Goal: Communication & Community: Answer question/provide support

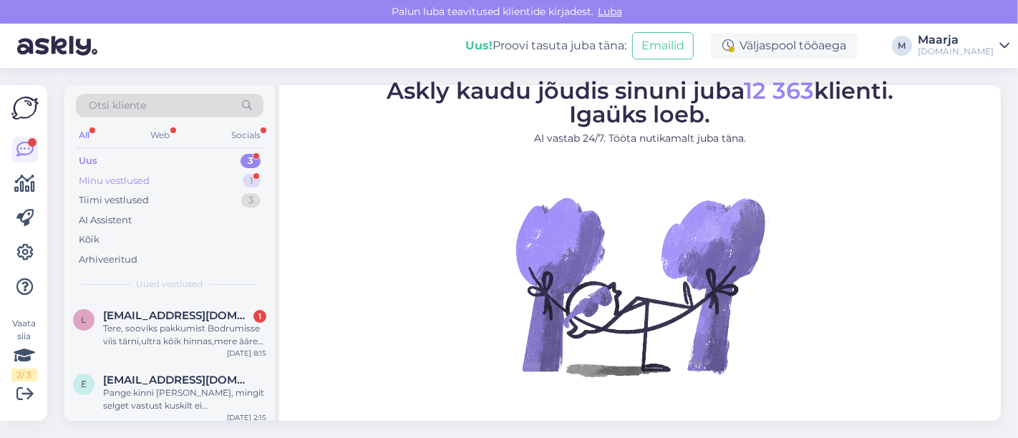
click at [137, 177] on div "Minu vestlused" at bounding box center [114, 181] width 71 height 14
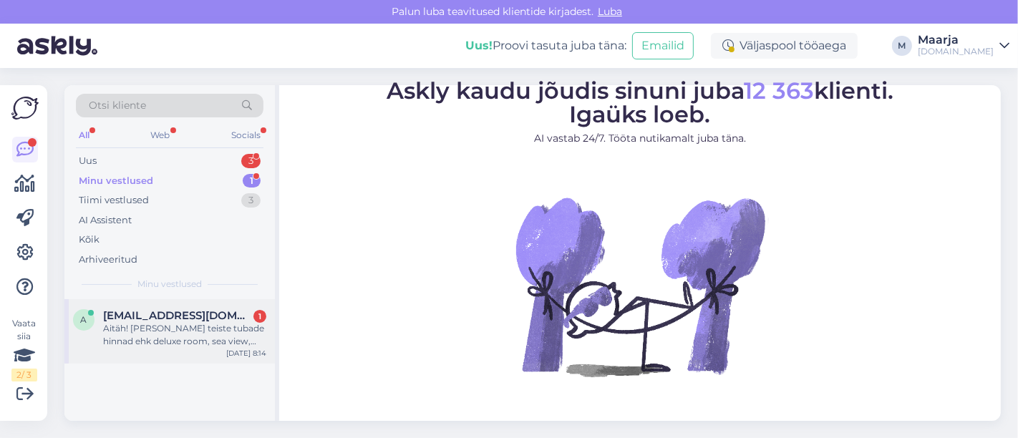
click at [147, 342] on div "Aitäh! [PERSON_NAME] teiste tubade hinnad ehk deluxe room, sea view, pool view …" at bounding box center [184, 335] width 163 height 26
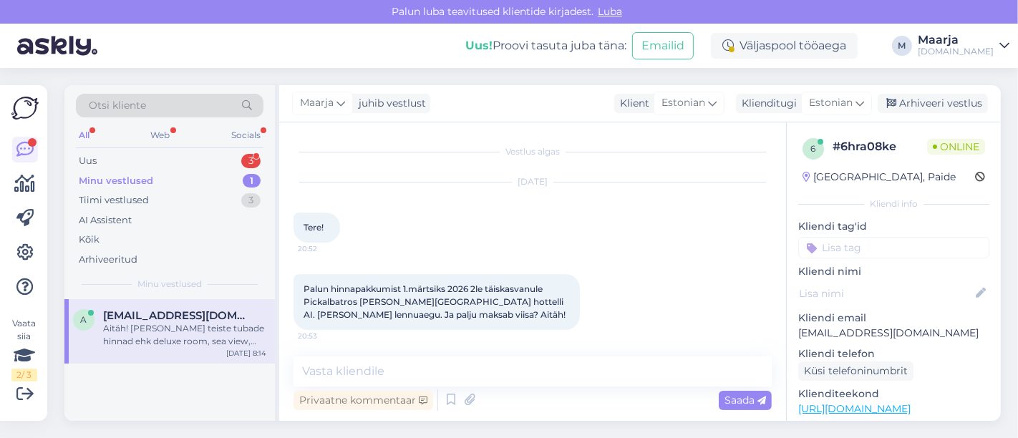
scroll to position [294, 0]
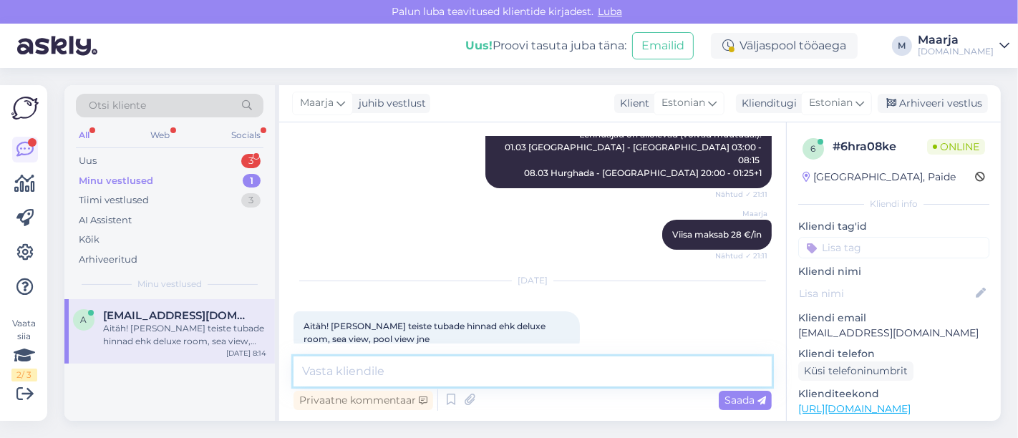
click at [412, 377] on textarea at bounding box center [533, 372] width 478 height 30
type textarea "edastan Teile täpse pakkumise meilile. :)"
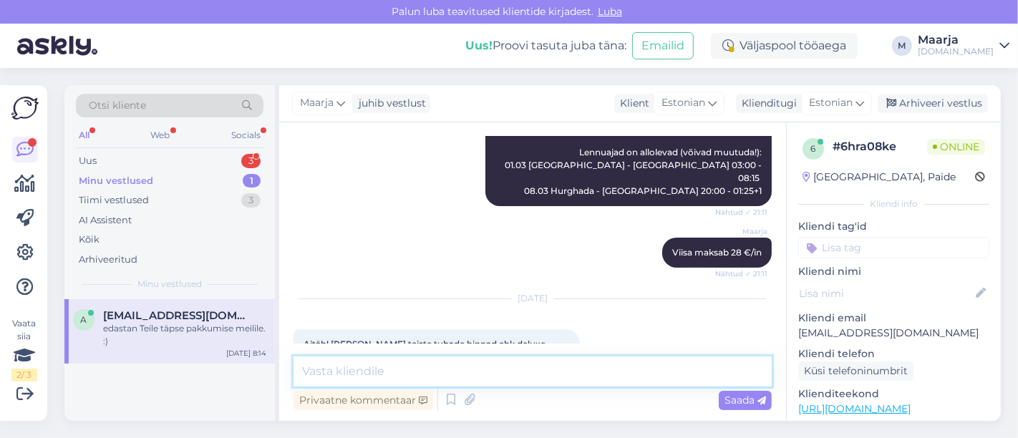
scroll to position [354, 0]
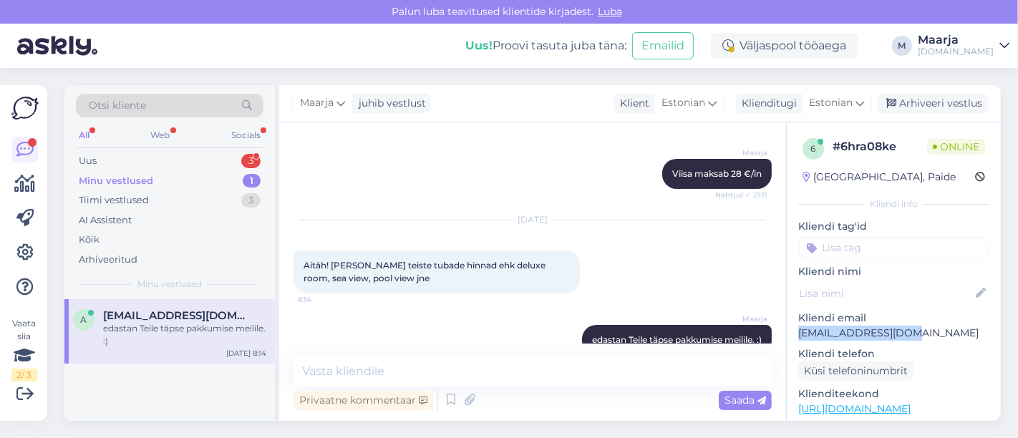
drag, startPoint x: 914, startPoint y: 332, endPoint x: 795, endPoint y: 336, distance: 118.9
click at [795, 336] on div "6 # 6hra08ke Online [GEOGRAPHIC_DATA], Paide Kliendi info Kliendi tag'id Kliend…" at bounding box center [894, 416] width 214 height 589
copy p "[EMAIL_ADDRESS][DOMAIN_NAME]"
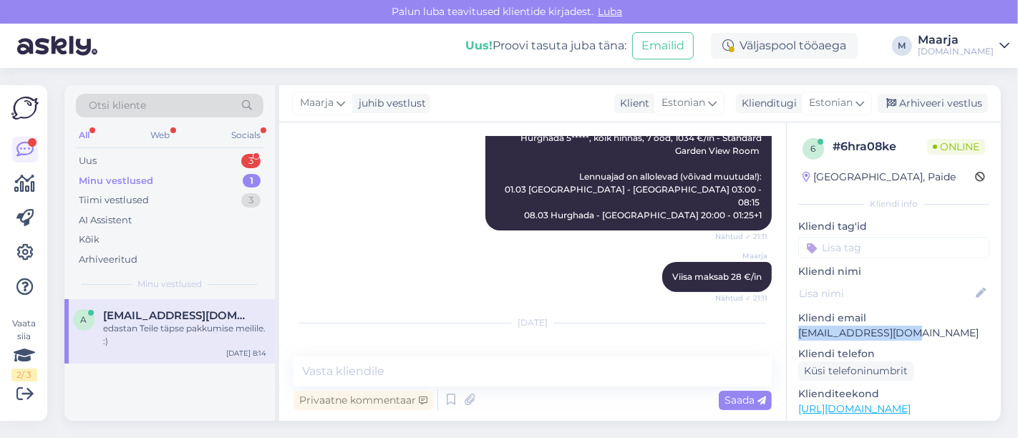
scroll to position [195, 0]
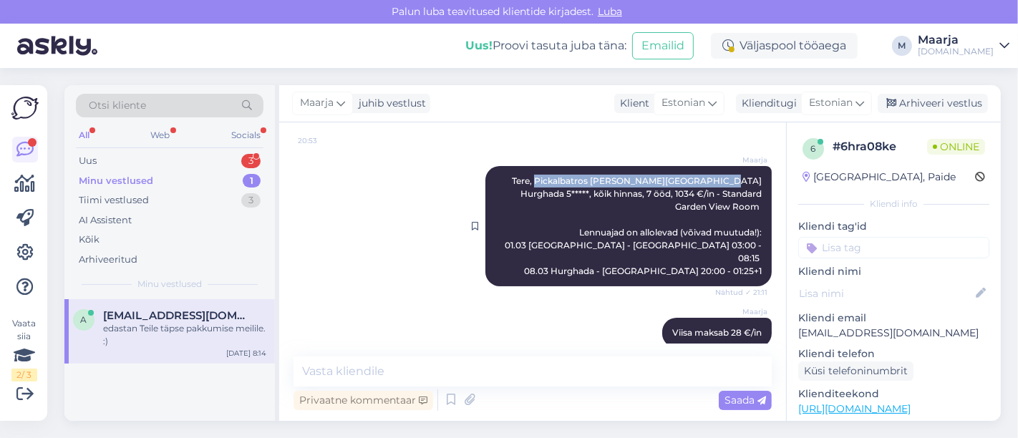
drag, startPoint x: 522, startPoint y: 180, endPoint x: 700, endPoint y: 181, distance: 178.3
click at [700, 181] on span "Tere, Pickalbatros Dana Beach Resort Hurghada 5*****, kõik hinnas, 7 ööd, 1034 …" at bounding box center [634, 225] width 259 height 101
copy span "Pickalbatros Dana Beach Resort Hurghada"
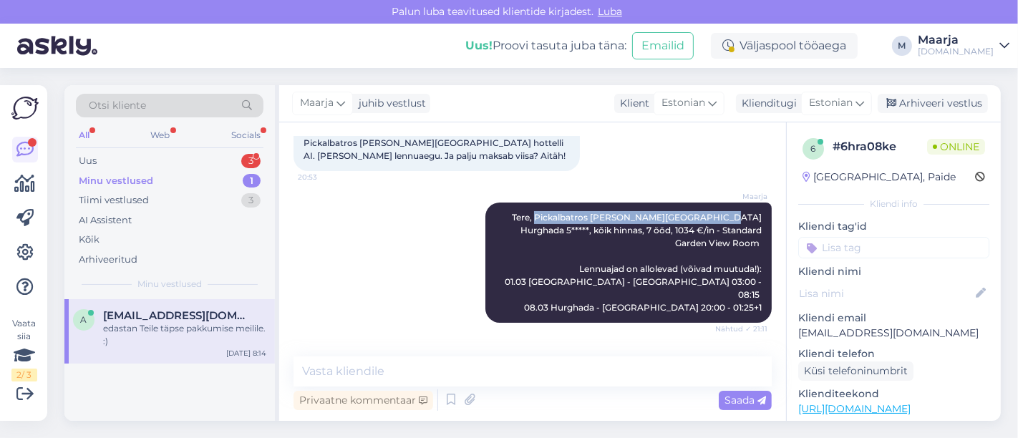
scroll to position [354, 0]
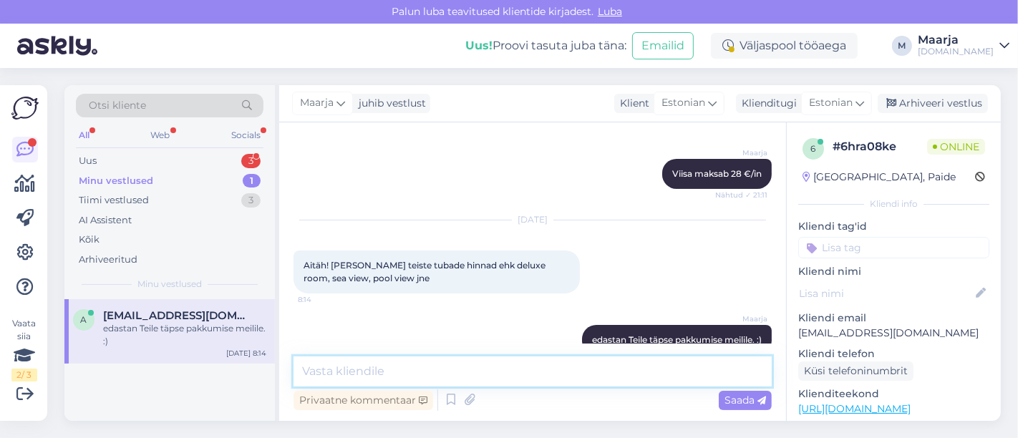
click at [383, 367] on textarea at bounding box center [533, 372] width 478 height 30
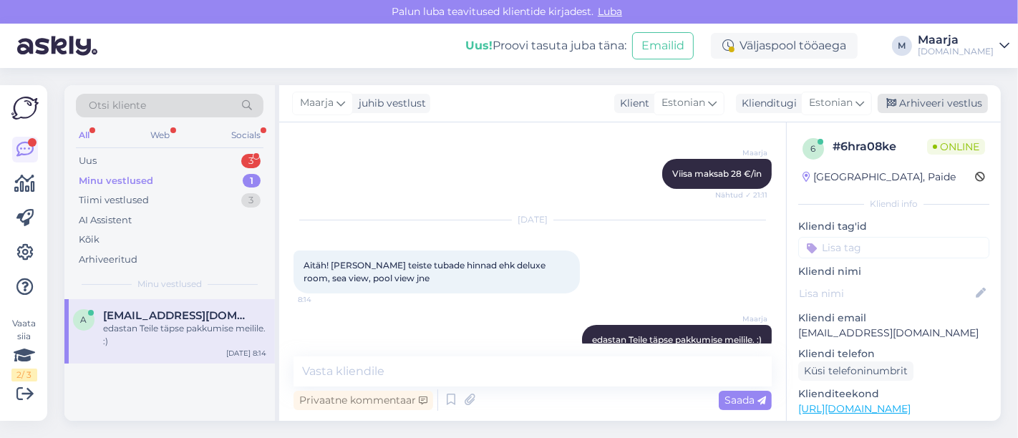
click at [911, 104] on div "Arhiveeri vestlus" at bounding box center [933, 103] width 110 height 19
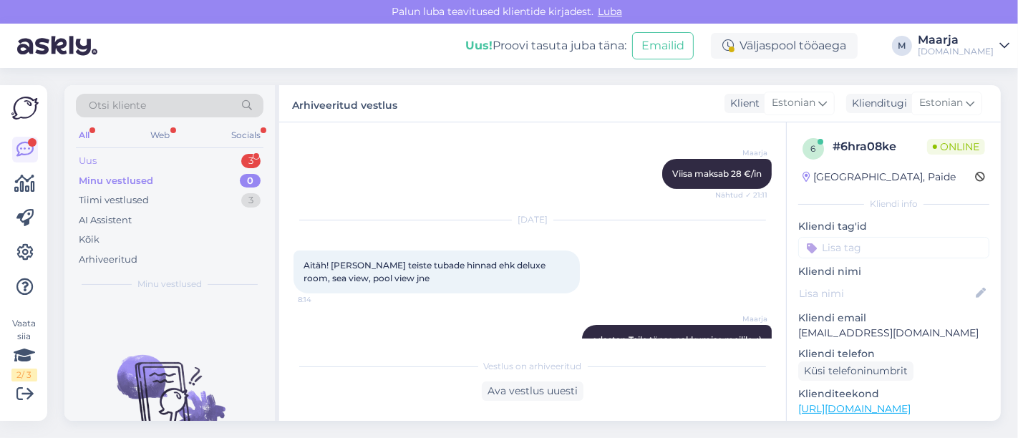
click at [122, 157] on div "Uus 3" at bounding box center [170, 161] width 188 height 20
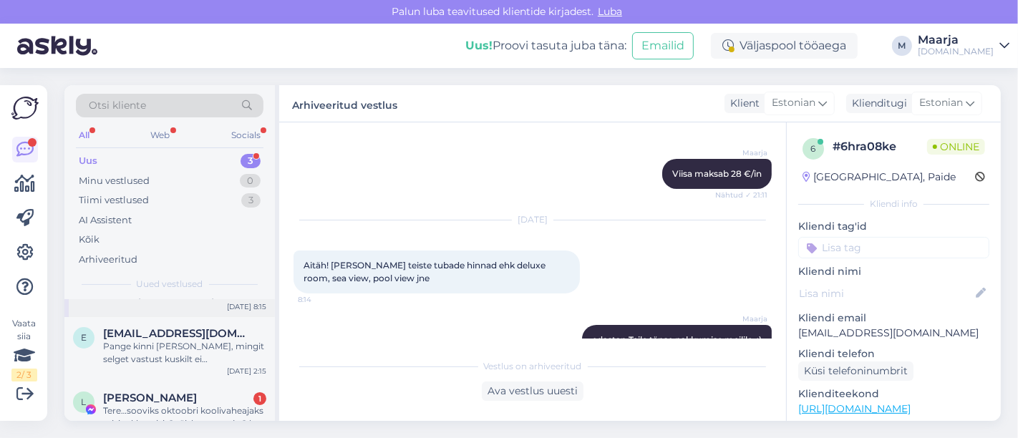
scroll to position [69, 0]
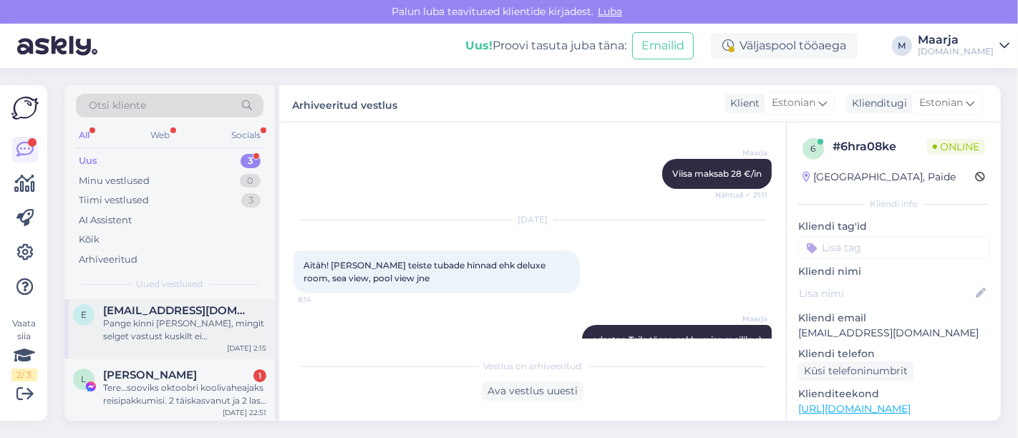
click at [178, 328] on div "Pange kinni enda putka, mingit selget vastust kuskilt ei tule ja ei saa.." at bounding box center [184, 330] width 163 height 26
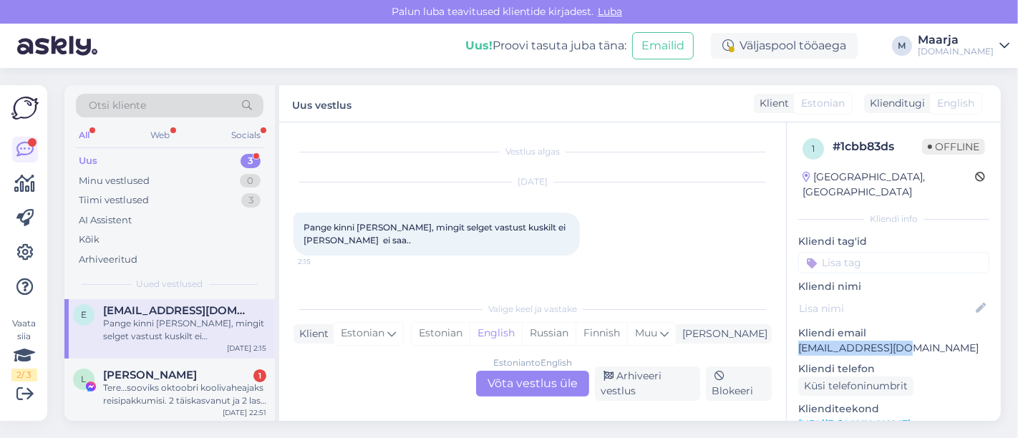
drag, startPoint x: 904, startPoint y: 331, endPoint x: 793, endPoint y: 333, distance: 111.7
click at [793, 333] on div "1 # 1cbb83ds Offline Finland, Helsinki Kliendi info Kliendi tag'id Kliendi nimi…" at bounding box center [894, 424] width 214 height 604
copy p "eisoovianda@hot.ee"
click at [195, 107] on div "Otsi kliente" at bounding box center [170, 106] width 188 height 24
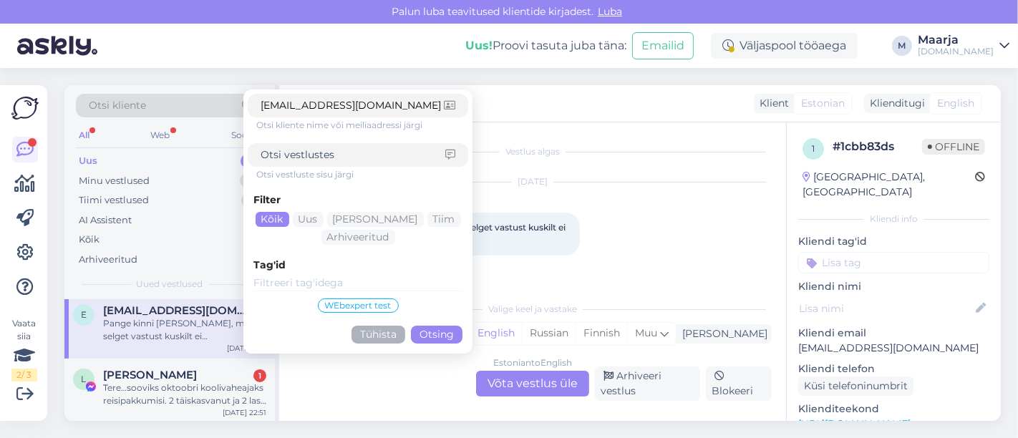
type input "eisoovianda@hot.ee"
click at [431, 336] on button "Otsing" at bounding box center [437, 335] width 52 height 18
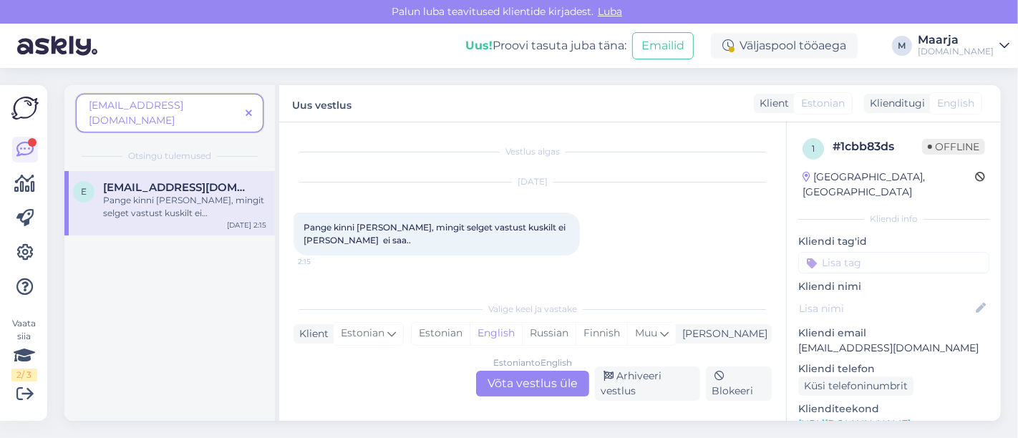
click at [161, 194] on div "Pange kinni enda putka, mingit selget vastust kuskilt ei tule ja ei saa.." at bounding box center [184, 207] width 163 height 26
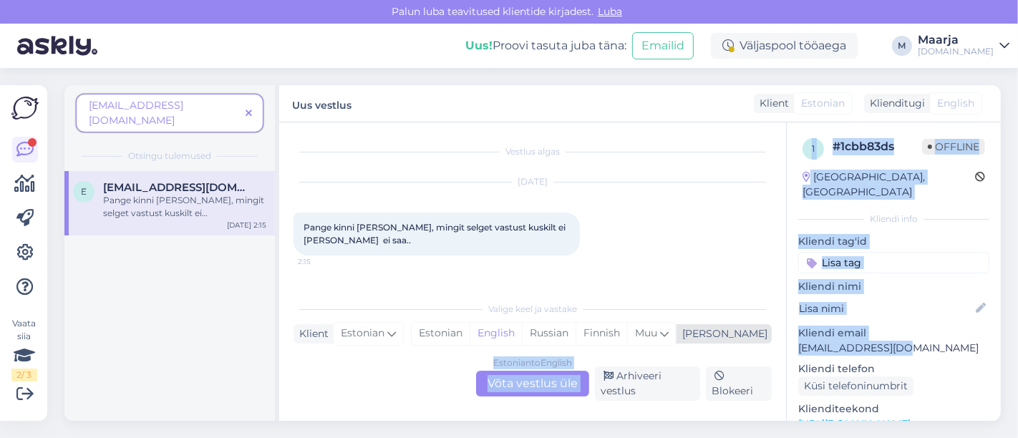
drag, startPoint x: 868, startPoint y: 334, endPoint x: 743, endPoint y: 338, distance: 124.6
click at [743, 338] on div "Vestlus algas Sep 4 2025 Pange kinni enda putka, mingit selget vastust kuskilt …" at bounding box center [640, 271] width 722 height 299
click at [915, 341] on p "eisoovianda@hot.ee" at bounding box center [893, 348] width 191 height 15
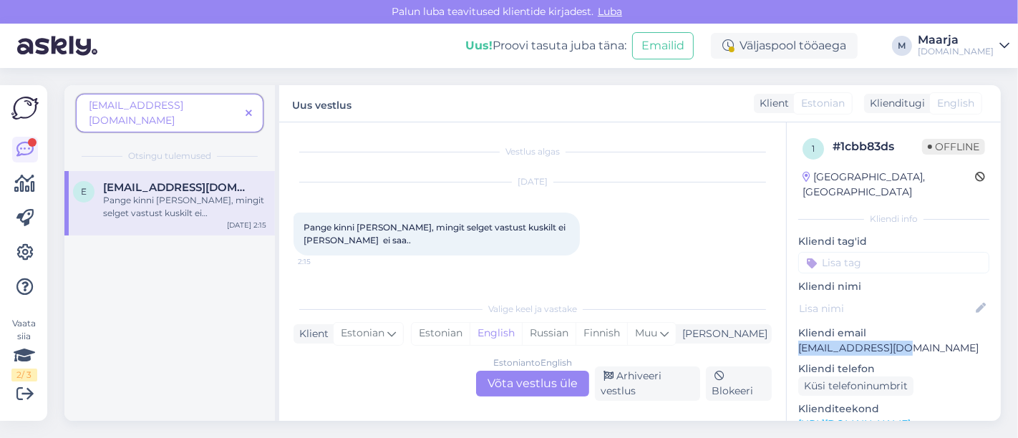
drag, startPoint x: 902, startPoint y: 337, endPoint x: 798, endPoint y: 336, distance: 103.8
click at [798, 341] on p "eisoovianda@hot.ee" at bounding box center [893, 348] width 191 height 15
click at [249, 109] on icon at bounding box center [249, 114] width 6 height 10
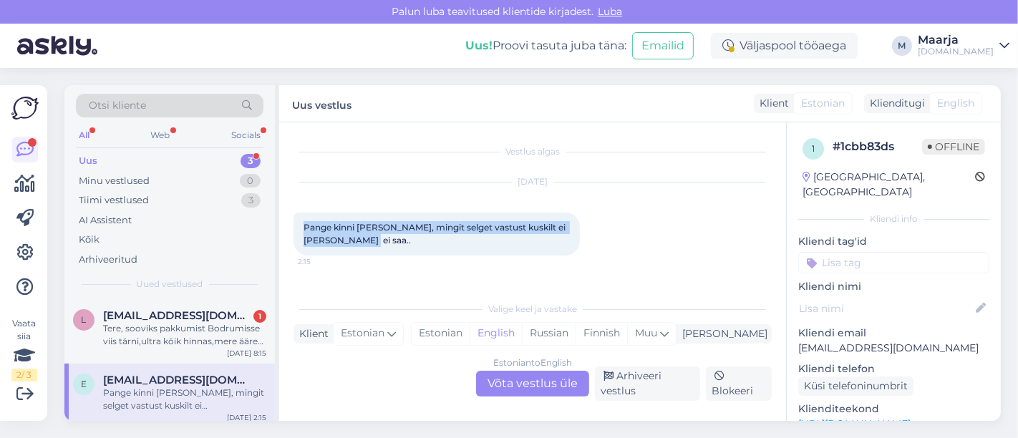
drag, startPoint x: 349, startPoint y: 242, endPoint x: 302, endPoint y: 231, distance: 47.9
click at [302, 231] on div "Pange kinni enda putka, mingit selget vastust kuskilt ei tule ja ei saa.. 2:15" at bounding box center [437, 234] width 286 height 43
copy span "Pange kinni enda putka, mingit selget vastust kuskilt ei tule ja ei saa.."
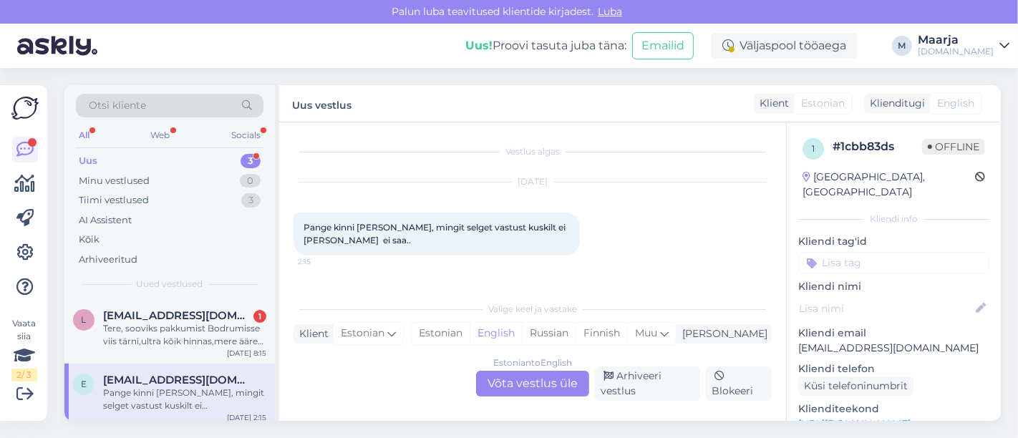
click at [435, 379] on div "Estonian to English Võta vestlus üle Arhiveeri vestlus Blokeeri" at bounding box center [533, 384] width 478 height 34
click at [404, 276] on div "Vestlus algas Sep 4 2025 Pange kinni enda putka, mingit selget vastust kuskilt …" at bounding box center [539, 209] width 491 height 145
click at [470, 334] on div "Estonian" at bounding box center [441, 333] width 58 height 21
click at [497, 376] on div "Estonian to Estonian Võta vestlus üle" at bounding box center [532, 384] width 113 height 26
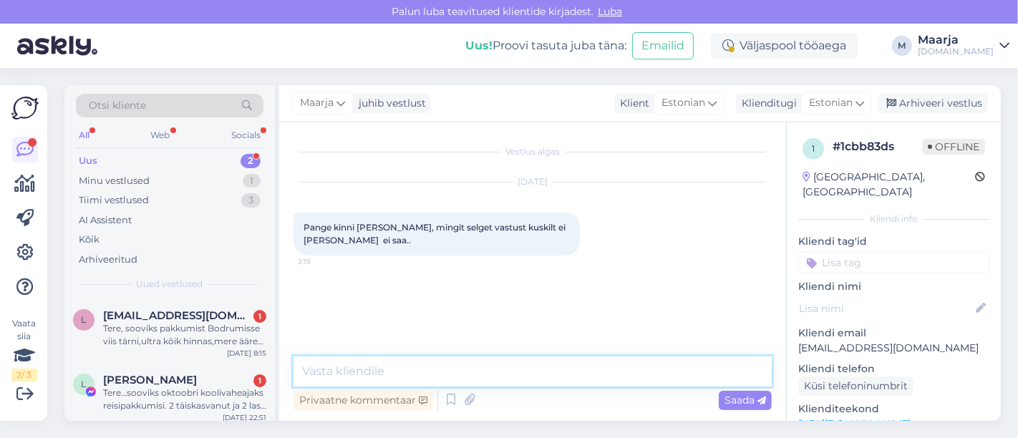
click at [367, 376] on textarea at bounding box center [533, 372] width 478 height 30
type textarea "Tere, palun täpsustage, millele Te vastust soovite?"
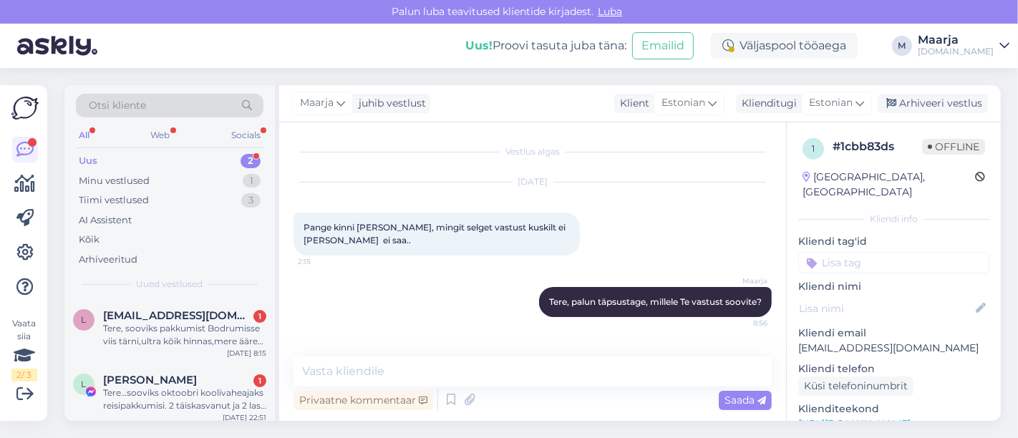
click at [150, 158] on div "Uus 2" at bounding box center [170, 161] width 188 height 20
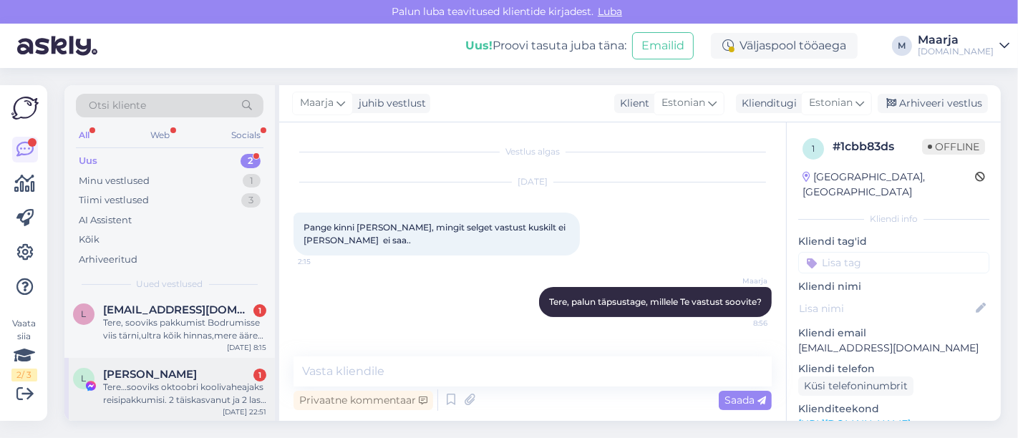
click at [156, 382] on div "Tere…sooviks oktoobri koolivaheajaks reisipakkumisi. 2 täiskasvanut ja 2 last (…" at bounding box center [184, 394] width 163 height 26
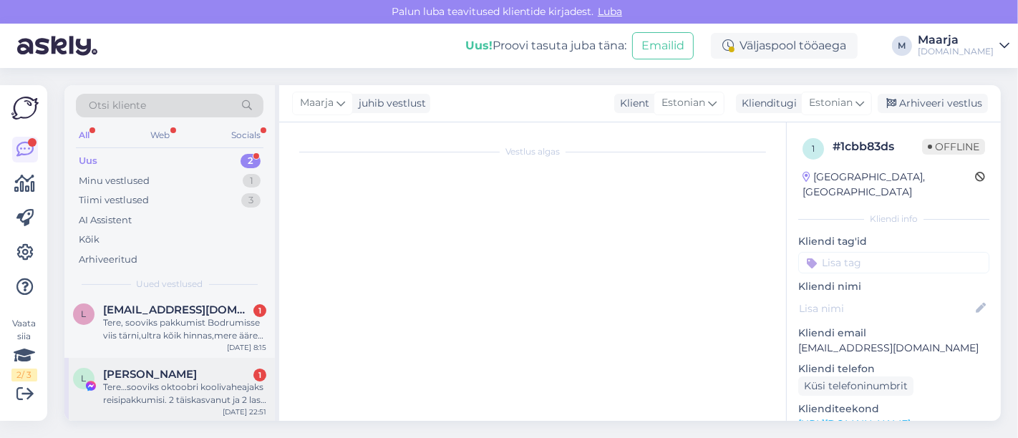
scroll to position [14, 0]
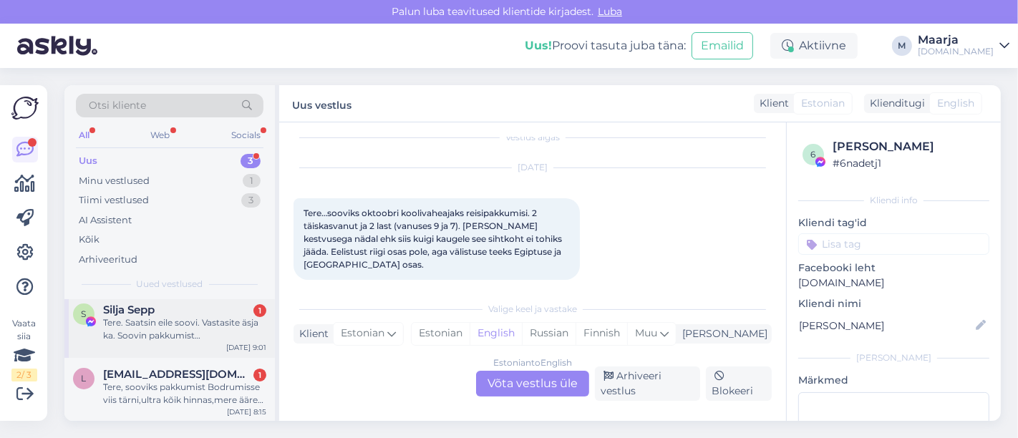
click at [209, 342] on div "S Silja Sepp 1 Tere. Saatsin eile soovi. Vastasite äsja ka. Soovin pakkumist Pa…" at bounding box center [169, 326] width 211 height 64
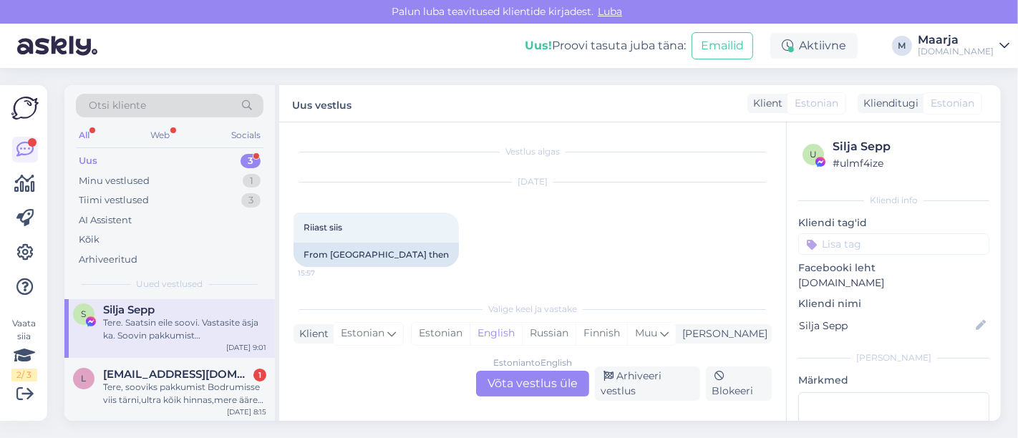
scroll to position [10271, 0]
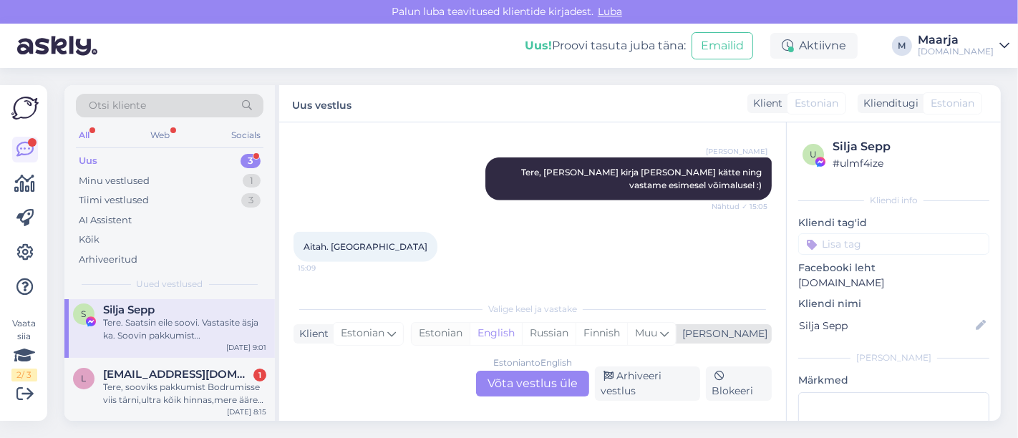
click at [470, 342] on div "Estonian" at bounding box center [441, 333] width 58 height 21
click at [508, 379] on div "Estonian to Estonian Võta vestlus üle" at bounding box center [532, 384] width 113 height 26
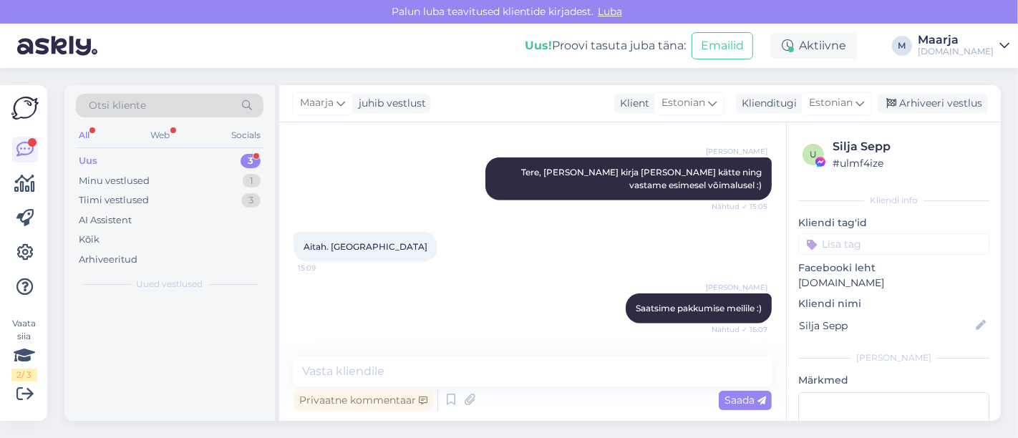
scroll to position [0, 0]
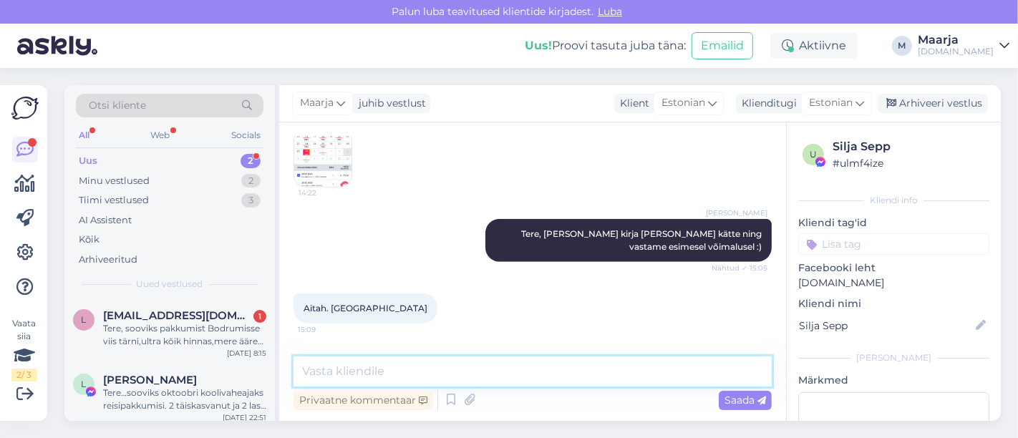
click at [449, 377] on textarea at bounding box center [533, 372] width 478 height 30
type textarea "Tere, vastame Teile saadetud meilile. :)"
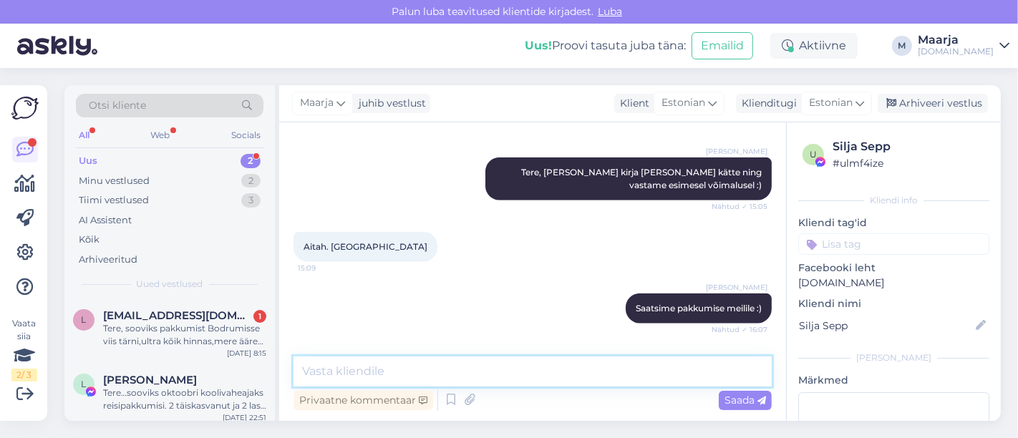
click at [528, 370] on textarea at bounding box center [533, 372] width 478 height 30
type textarea "kui soovite reisi broneerida siis"
click at [511, 379] on textarea "kui soovite reisi broneerida siis" at bounding box center [533, 372] width 478 height 30
drag, startPoint x: 501, startPoint y: 379, endPoint x: 276, endPoint y: 377, distance: 224.8
click at [276, 377] on div "Otsi kliente All Web Socials Uus 2 Minu vestlused 2 Tiimi vestlused 3 AI Assist…" at bounding box center [532, 253] width 937 height 336
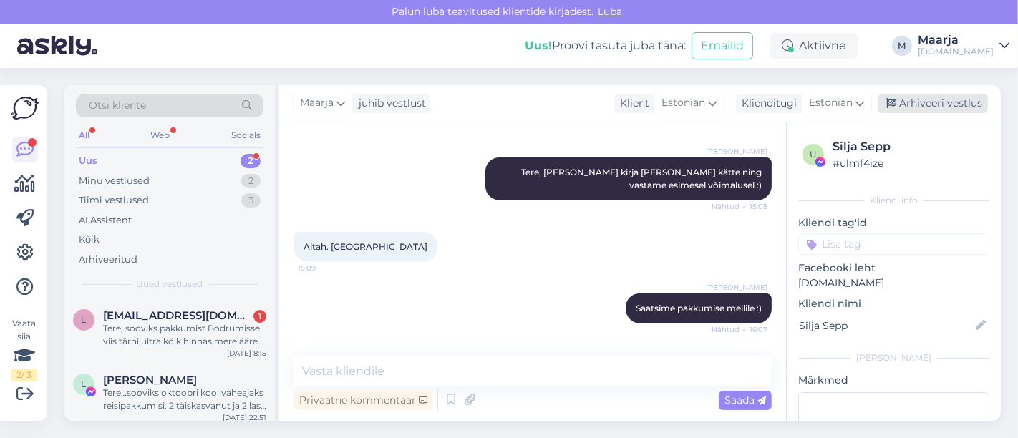
click at [944, 105] on div "Arhiveeri vestlus" at bounding box center [933, 103] width 110 height 19
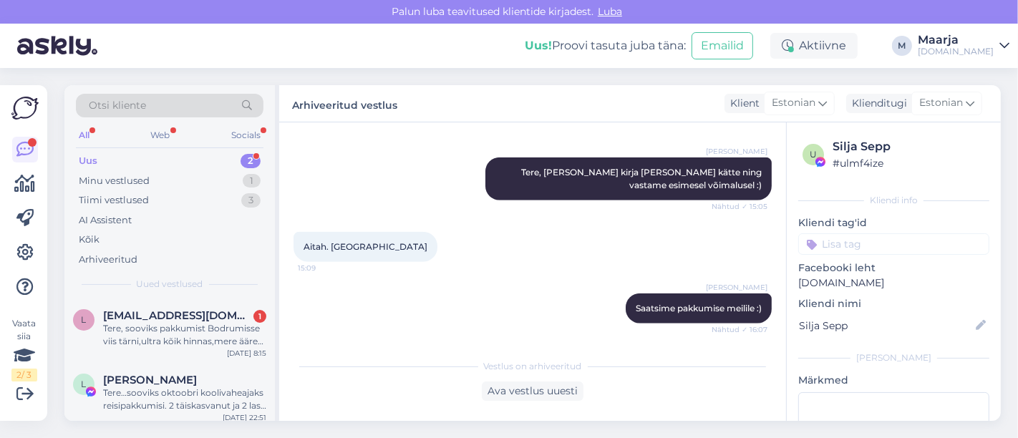
scroll to position [10337, 0]
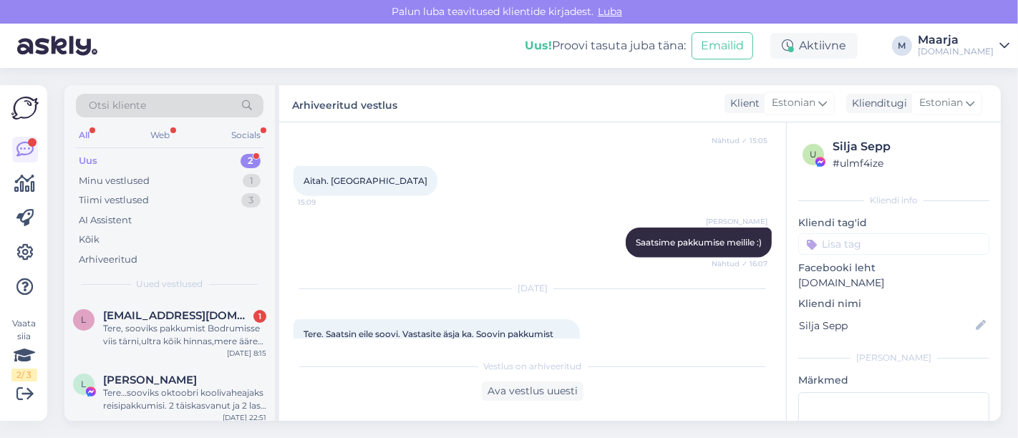
click at [155, 153] on div "Uus 2" at bounding box center [170, 161] width 188 height 20
click at [153, 315] on span "Silja Sepp" at bounding box center [129, 315] width 52 height 13
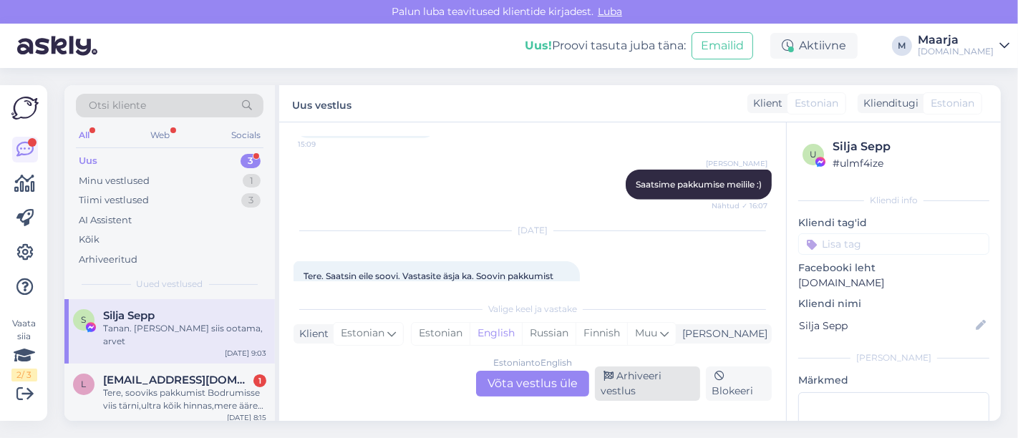
click at [667, 392] on div "Arhiveeri vestlus" at bounding box center [647, 384] width 105 height 34
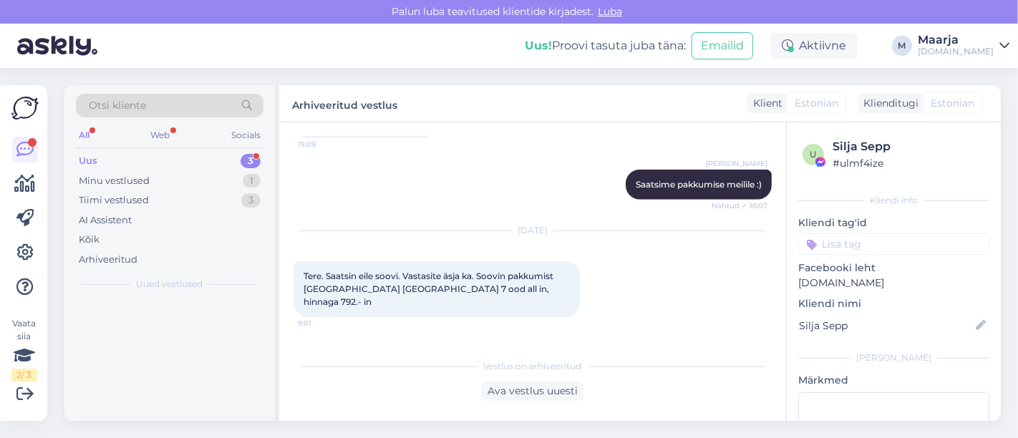
scroll to position [10177, 0]
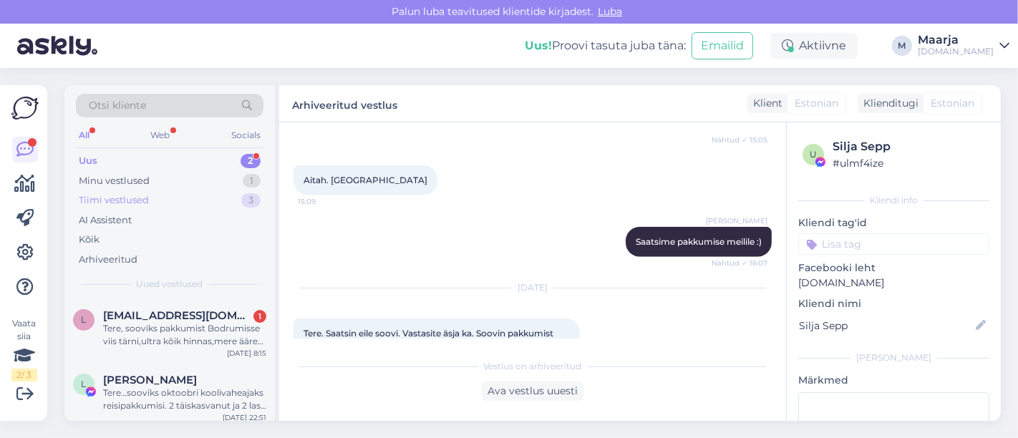
click at [128, 199] on div "Tiimi vestlused" at bounding box center [114, 200] width 70 height 14
click at [141, 175] on div "Minu vestlused" at bounding box center [114, 181] width 71 height 14
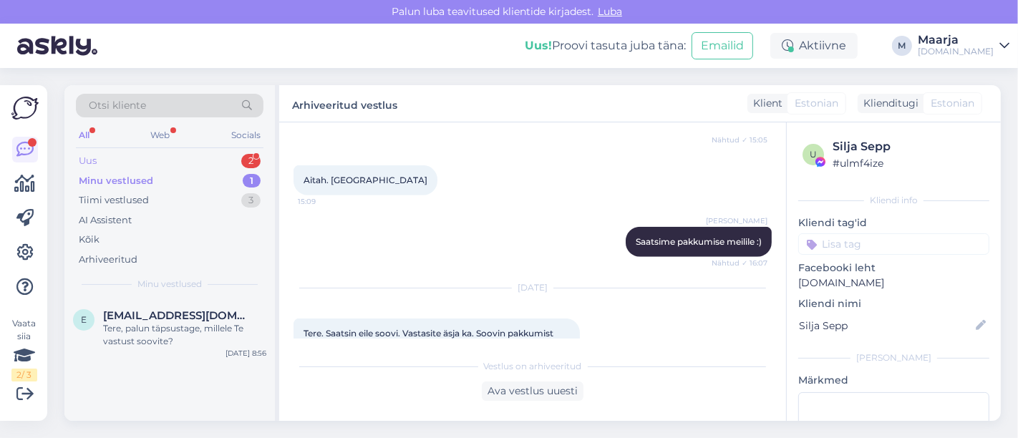
click at [117, 158] on div "Uus 2" at bounding box center [170, 161] width 188 height 20
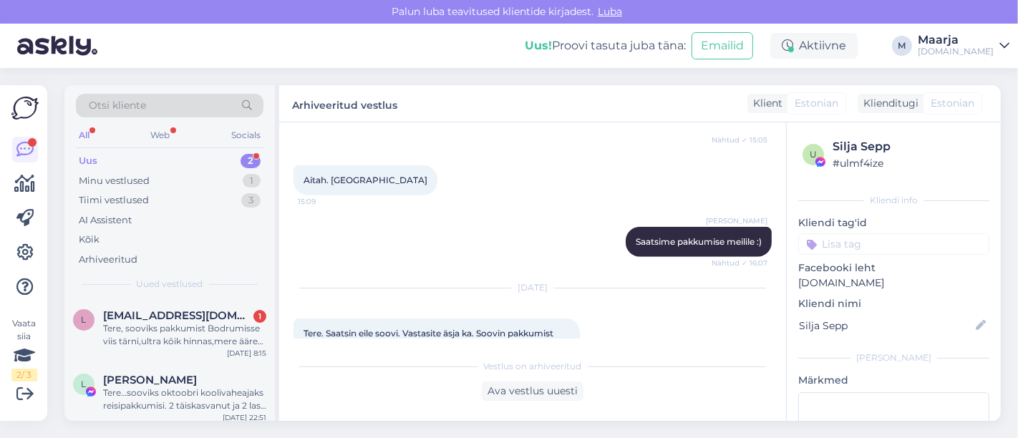
click at [91, 155] on div "Uus" at bounding box center [88, 161] width 19 height 14
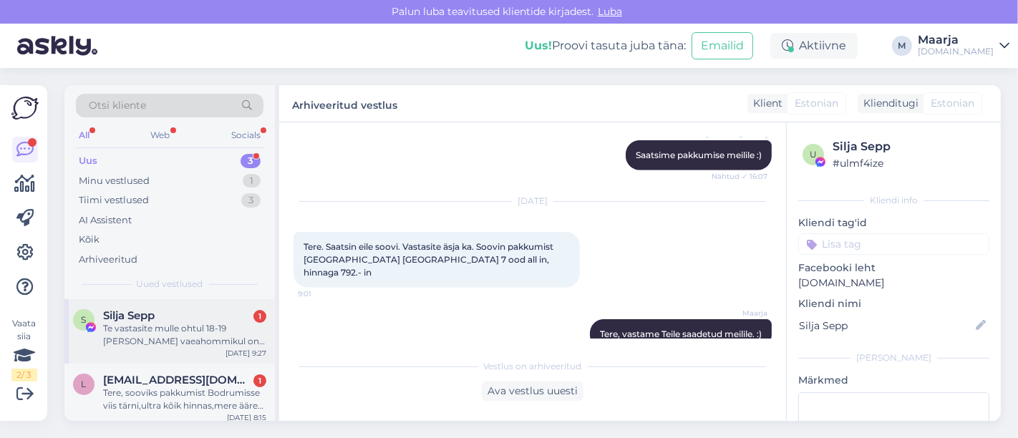
click at [186, 314] on div "Silja Sepp 1" at bounding box center [184, 315] width 163 height 13
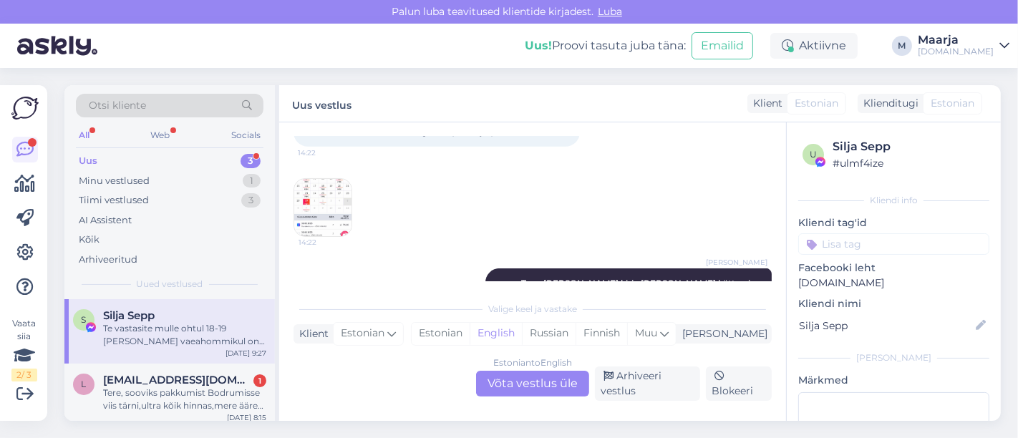
scroll to position [9892, 0]
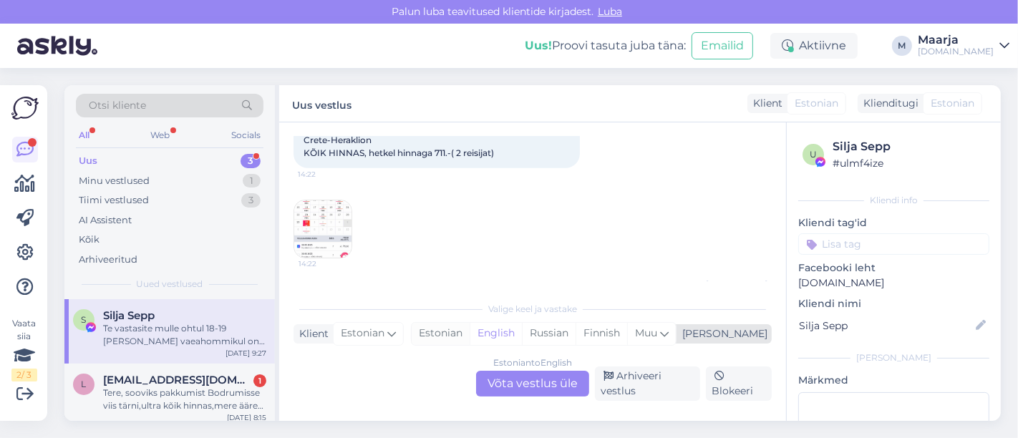
click at [470, 332] on div "Estonian" at bounding box center [441, 333] width 58 height 21
click at [504, 383] on div "Estonian to Estonian Võta vestlus üle" at bounding box center [532, 384] width 113 height 26
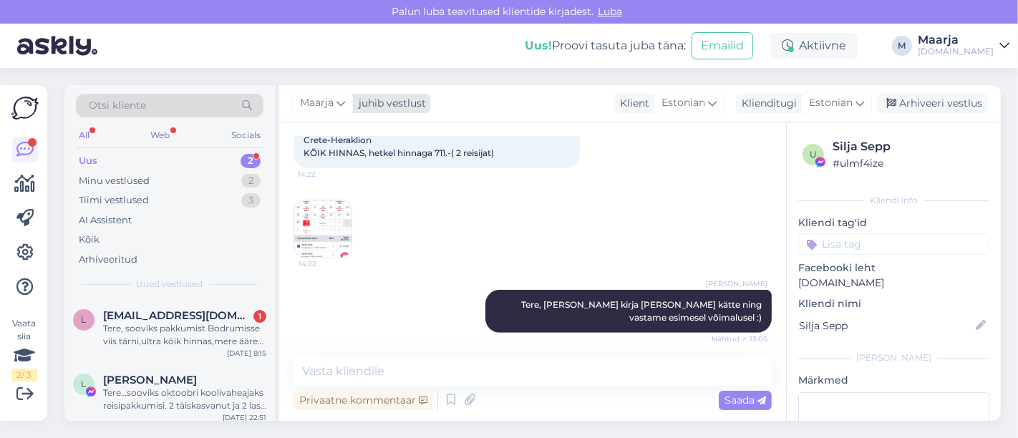
click at [356, 105] on div "juhib vestlust" at bounding box center [389, 103] width 73 height 15
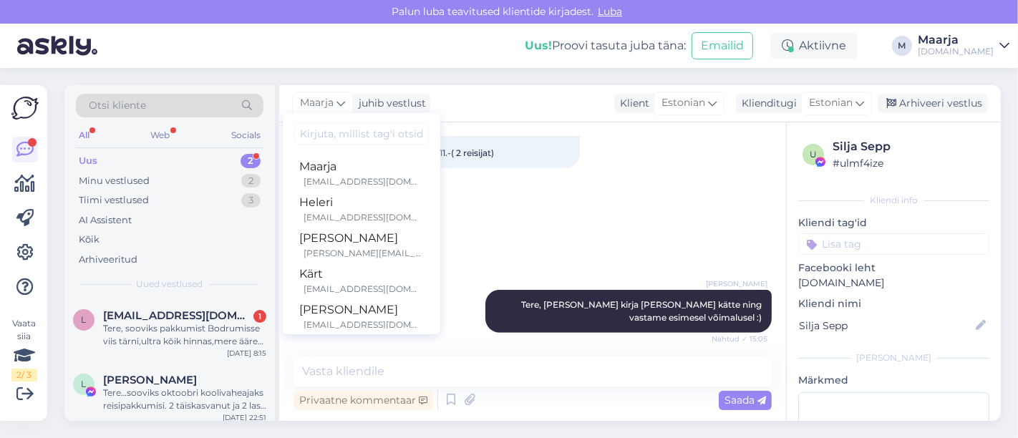
type input "y"
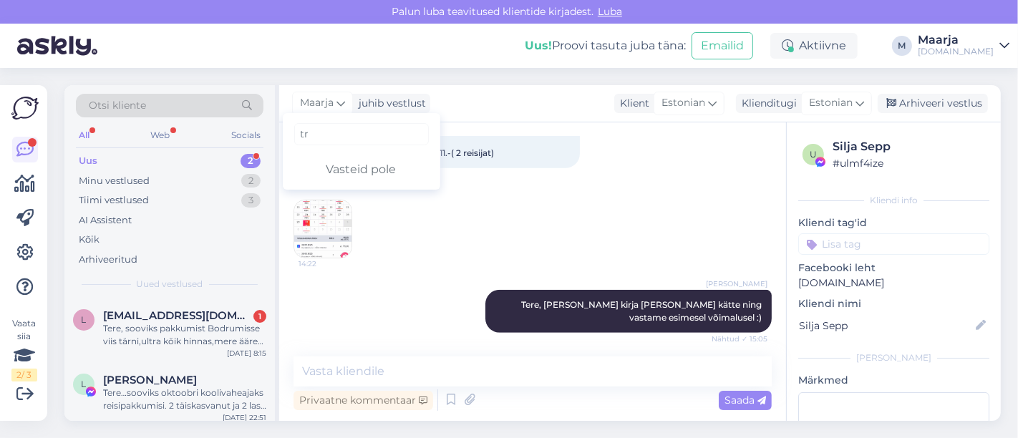
type input "t"
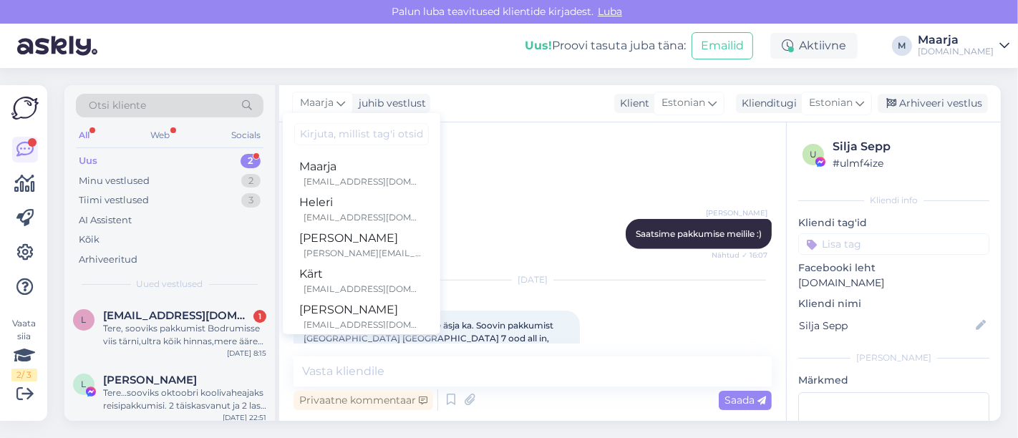
scroll to position [10148, 0]
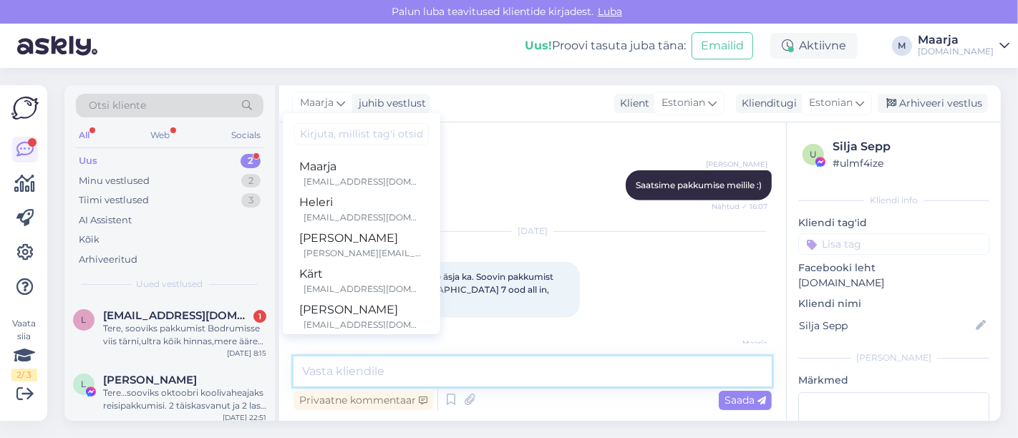
click at [528, 374] on textarea at bounding box center [533, 372] width 478 height 30
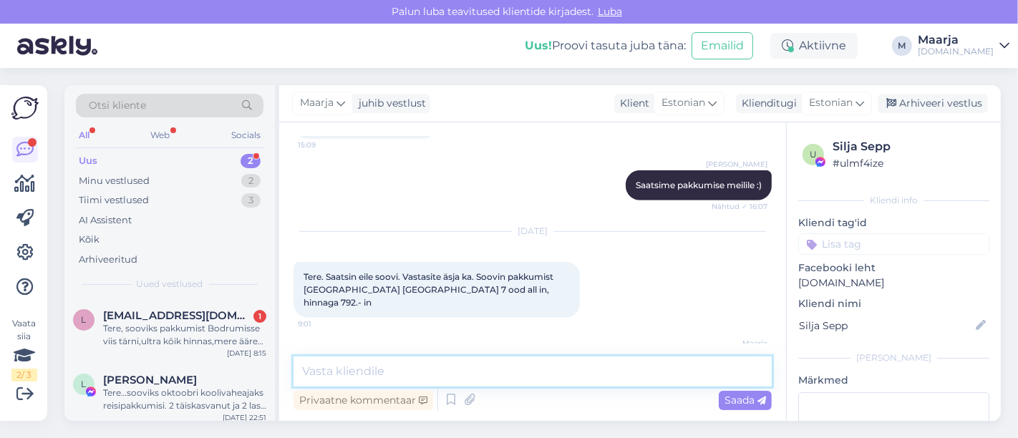
click at [350, 367] on textarea at bounding box center [533, 372] width 478 height 30
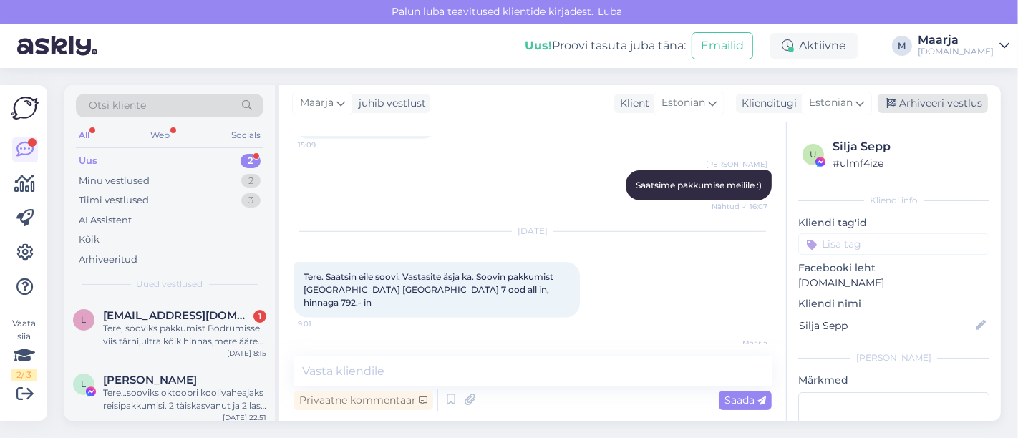
click at [920, 100] on div "Arhiveeri vestlus" at bounding box center [933, 103] width 110 height 19
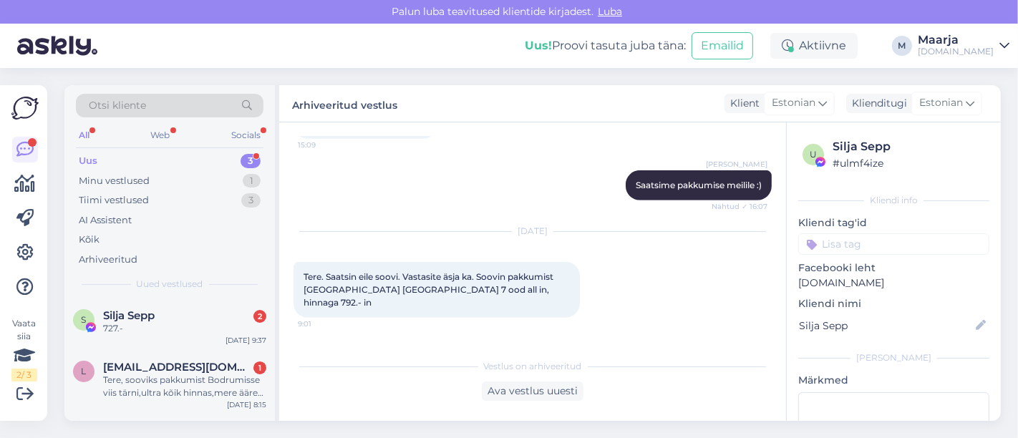
scroll to position [10275, 0]
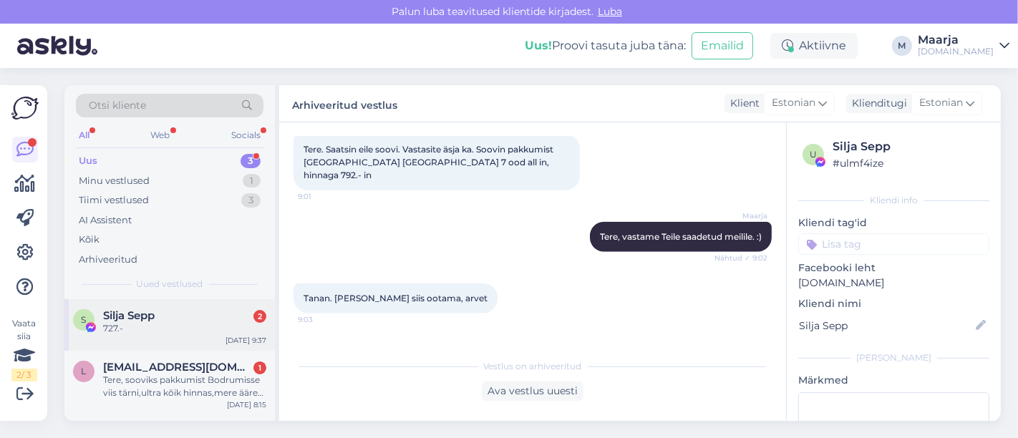
click at [158, 309] on div "Silja Sepp 2" at bounding box center [184, 315] width 163 height 13
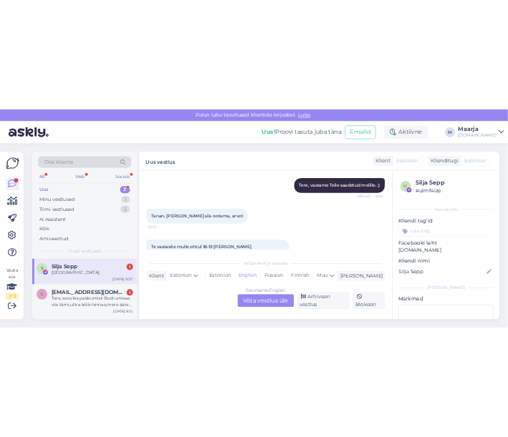
scroll to position [10210, 0]
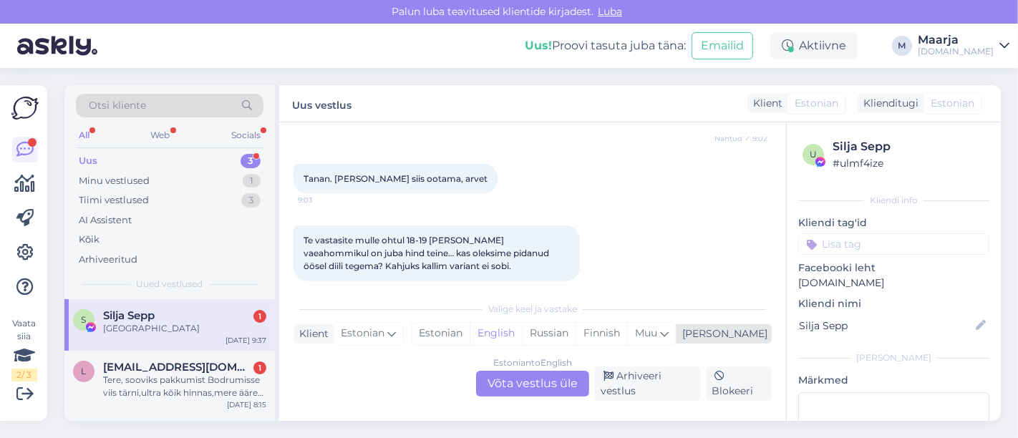
click at [470, 340] on div "Estonian" at bounding box center [441, 333] width 58 height 21
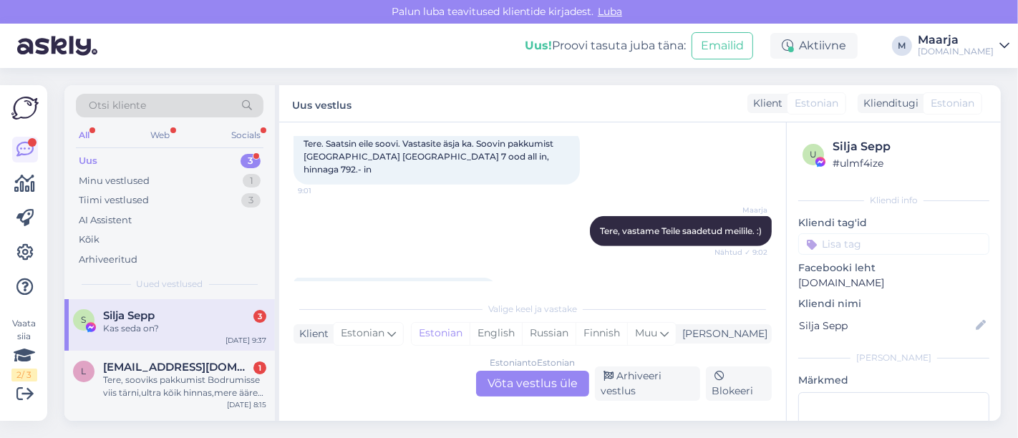
scroll to position [10361, 0]
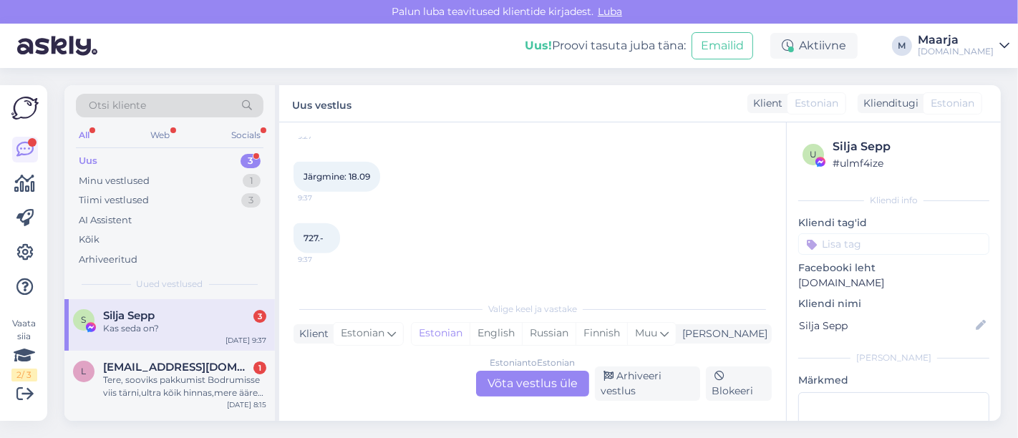
click at [539, 379] on div "Estonian to Estonian Võta vestlus üle" at bounding box center [532, 384] width 113 height 26
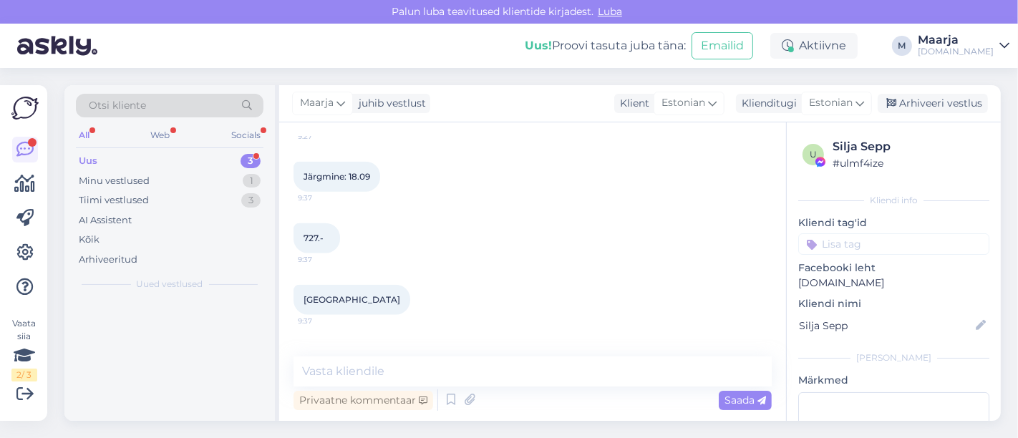
scroll to position [10299, 0]
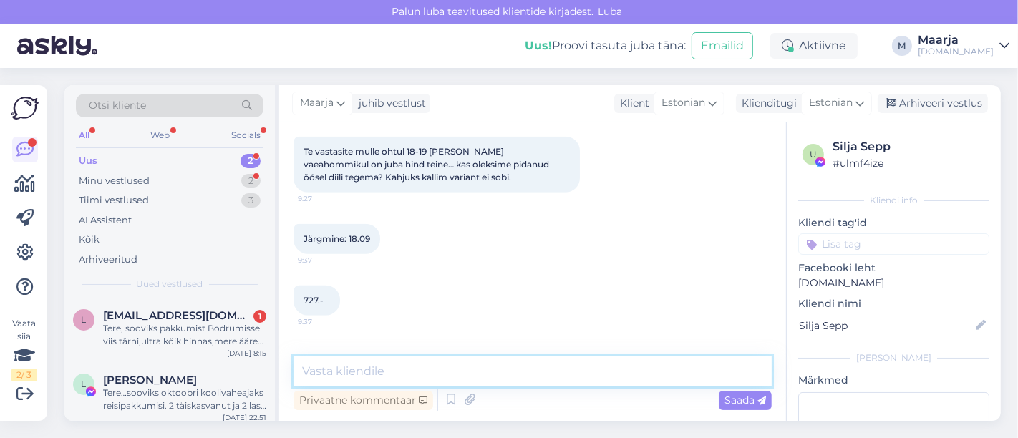
click at [377, 368] on textarea at bounding box center [533, 372] width 478 height 30
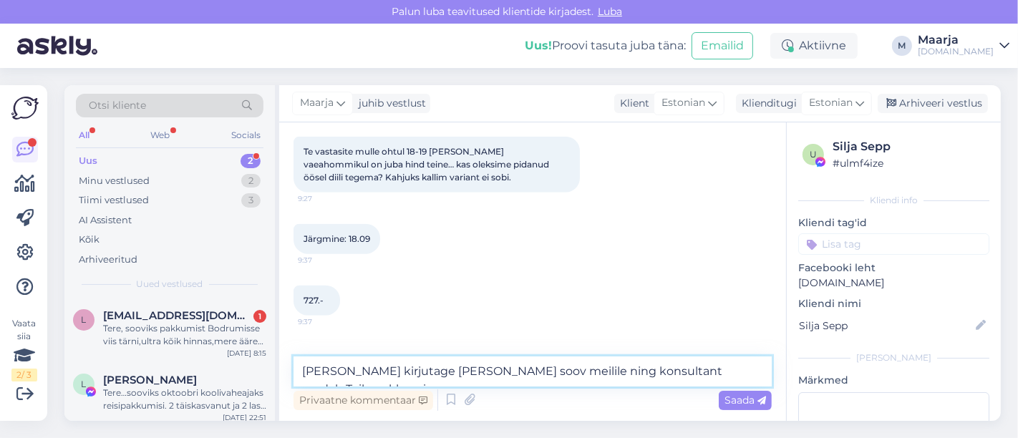
type textarea "Palun kirjutage meile oma soov meilile ning konsultant saadab Teile pakkumise."
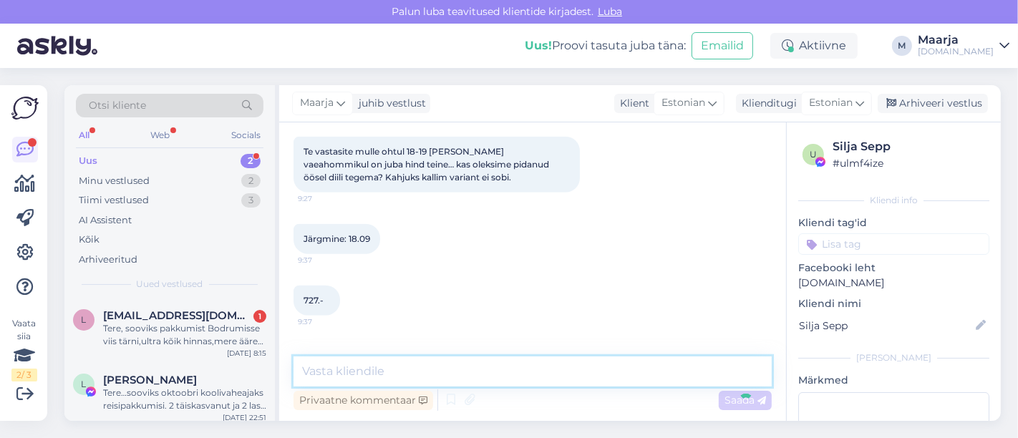
scroll to position [10373, 0]
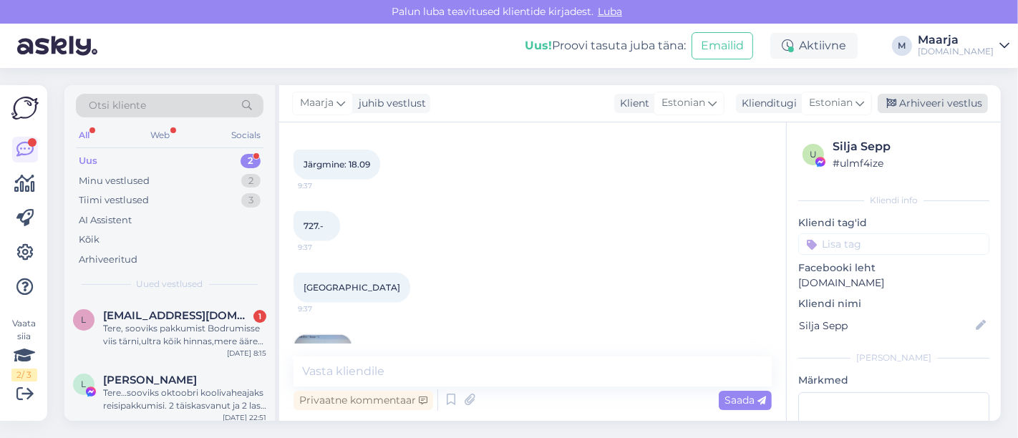
click at [903, 101] on div "Arhiveeri vestlus" at bounding box center [933, 103] width 110 height 19
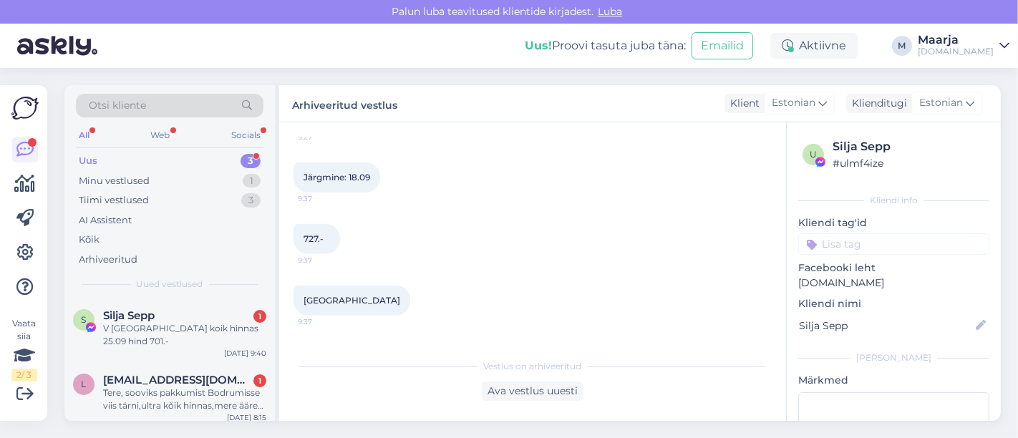
scroll to position [10440, 0]
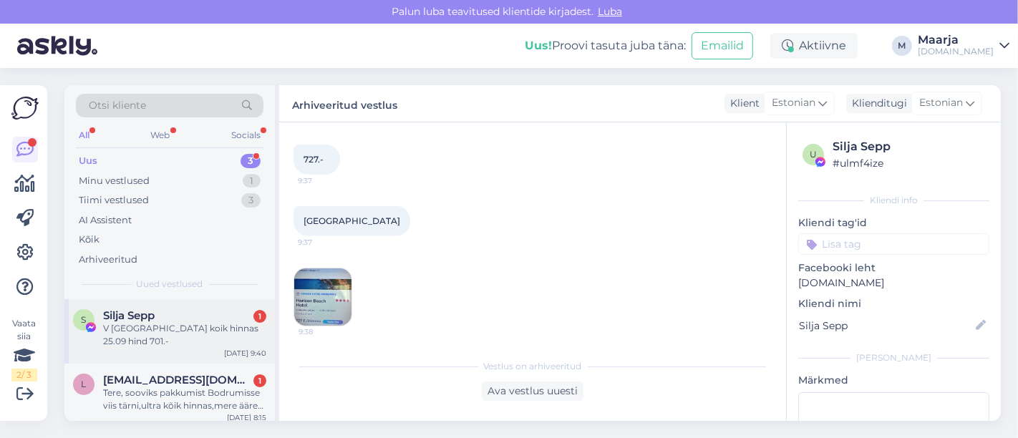
click at [190, 317] on div "Silja Sepp 1" at bounding box center [184, 315] width 163 height 13
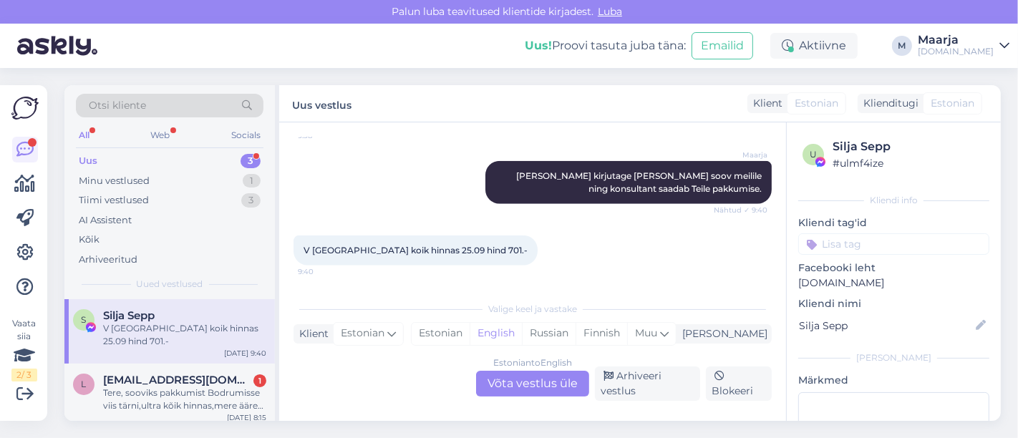
scroll to position [10048, 0]
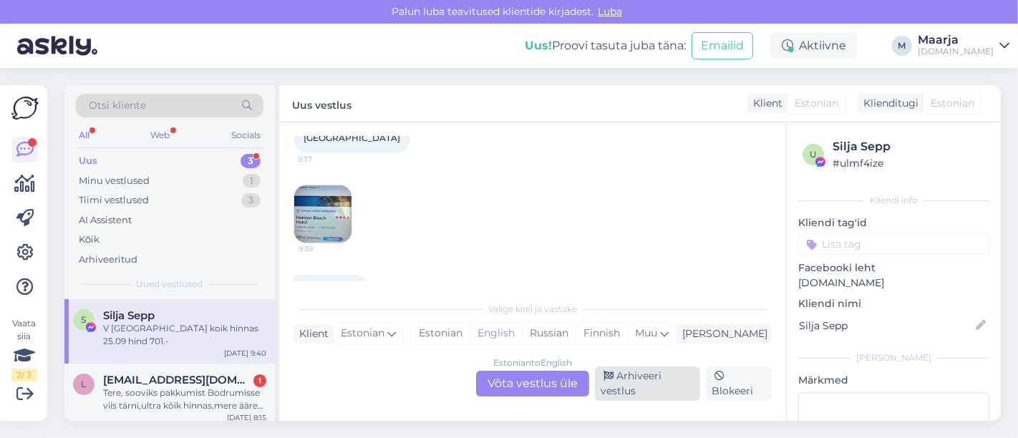
click at [648, 390] on div "Arhiveeri vestlus" at bounding box center [647, 384] width 105 height 34
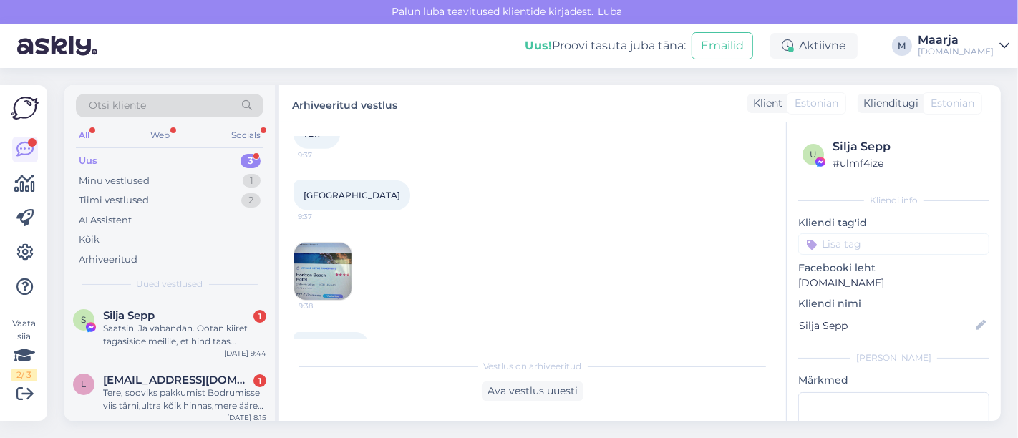
scroll to position [10065, 0]
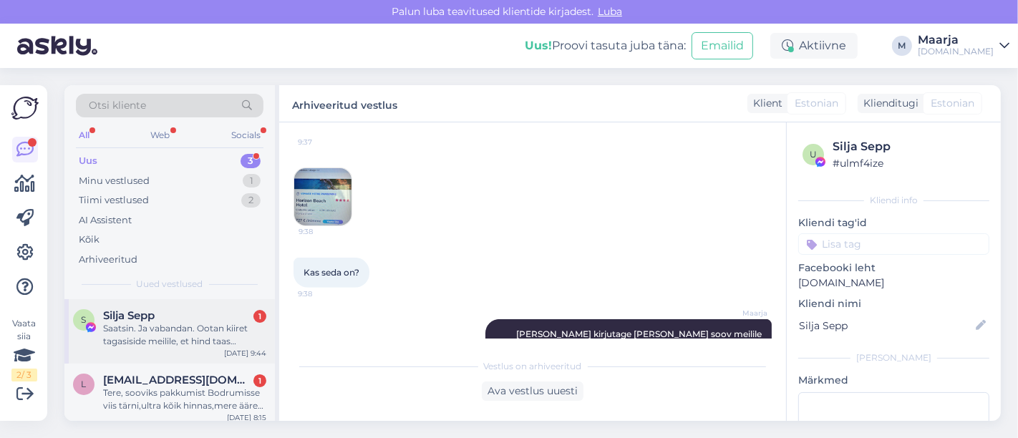
click at [175, 329] on div "Saatsin. Ja vabandan. Ootan kiiret tagasiside meilile, et hind taas kallimaks e…" at bounding box center [184, 335] width 163 height 26
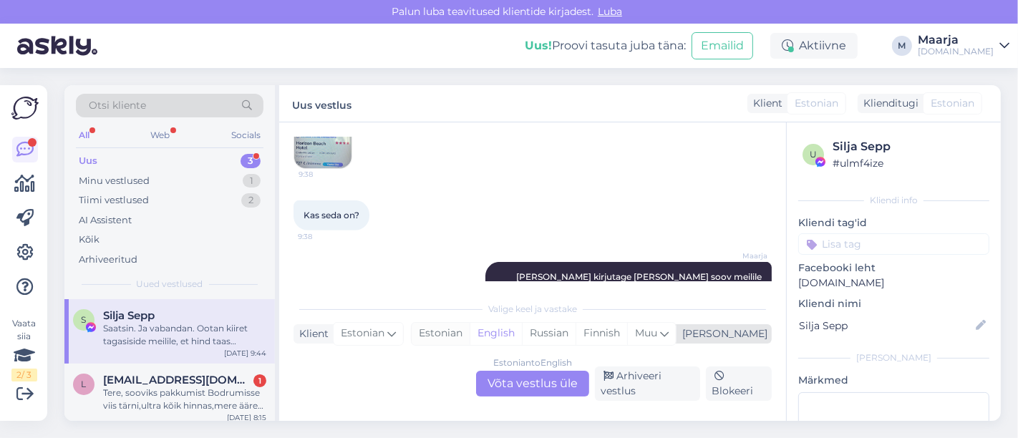
click at [470, 339] on div "Estonian" at bounding box center [441, 333] width 58 height 21
click at [493, 397] on div "Estonian to Estonian Võta vestlus üle Arhiveeri vestlus Blokeeri" at bounding box center [533, 384] width 478 height 34
click at [518, 377] on div "Estonian to Estonian Võta vestlus üle" at bounding box center [532, 384] width 113 height 26
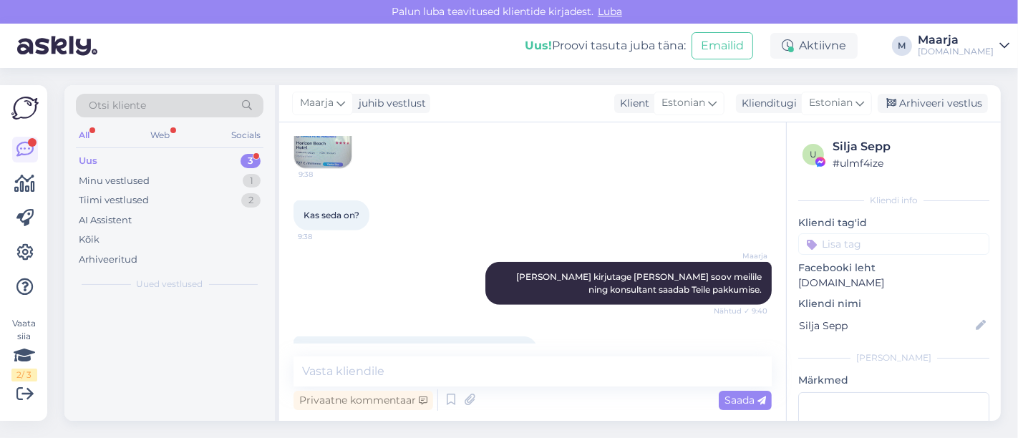
scroll to position [9948, 0]
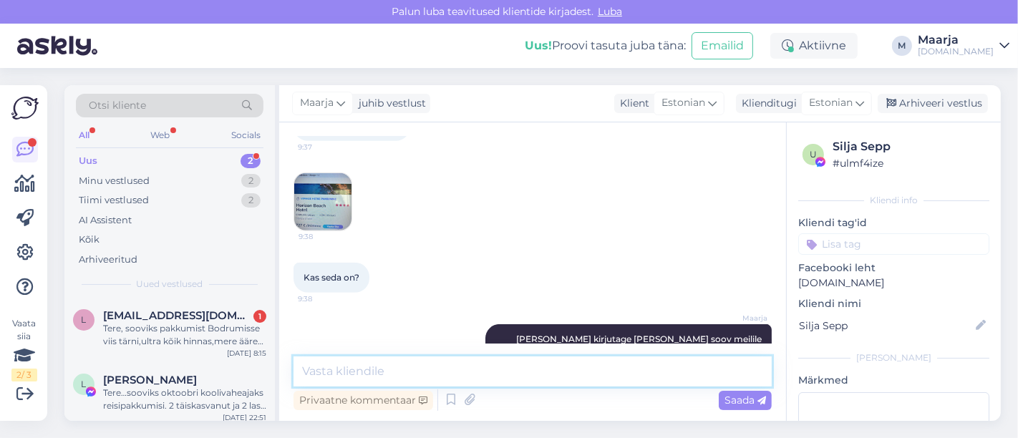
click at [375, 367] on textarea at bounding box center [533, 372] width 478 height 30
type textarea "vastame esimesel võimalusel"
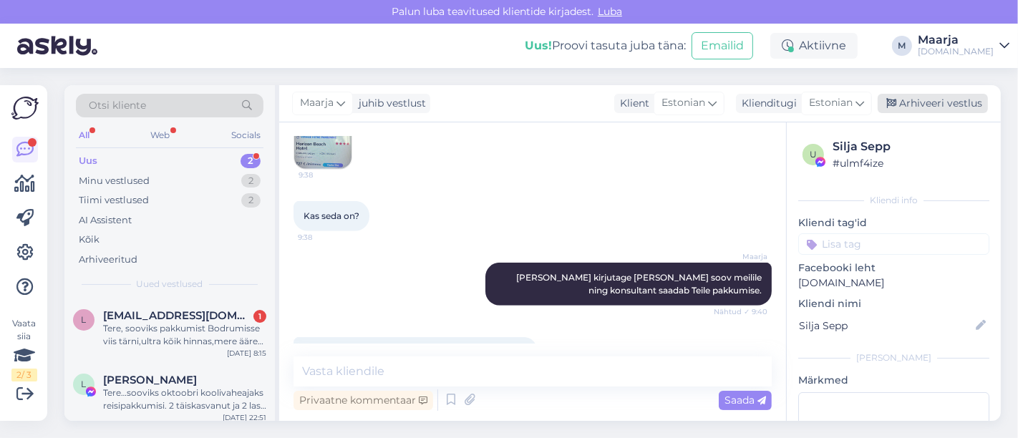
click at [962, 102] on div "Arhiveeri vestlus" at bounding box center [933, 103] width 110 height 19
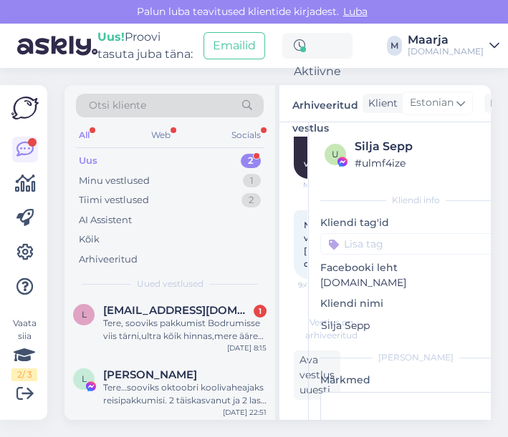
scroll to position [6, 0]
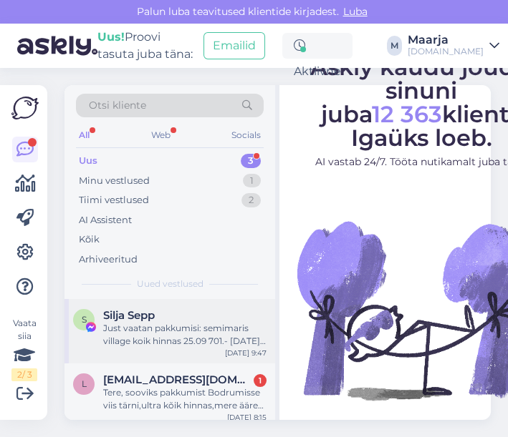
click at [170, 333] on div "Just vaatan pakkumisi: semimaris village koik hinnas 25.09 701.- [DATE] inimene…" at bounding box center [184, 335] width 163 height 26
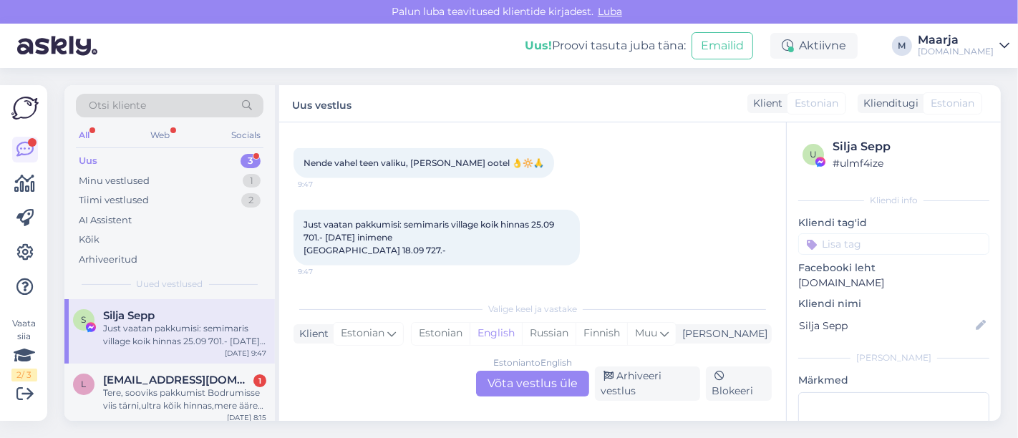
scroll to position [9962, 0]
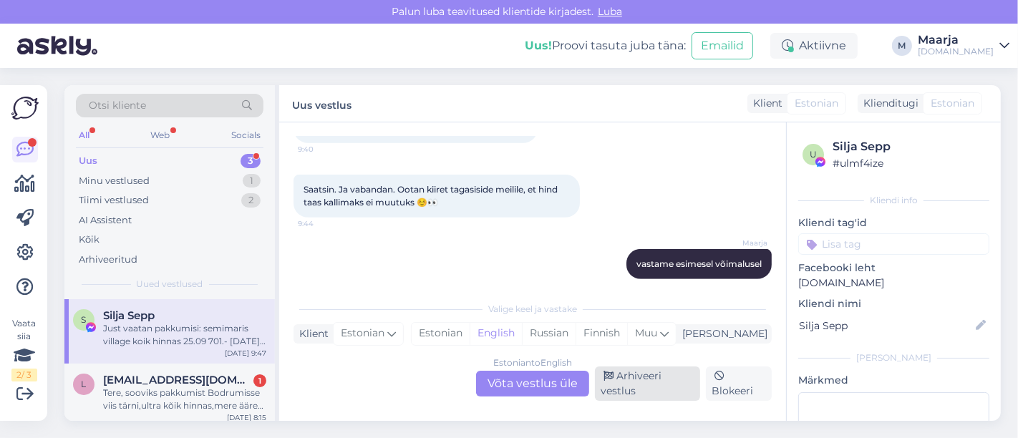
click at [646, 393] on div "Arhiveeri vestlus" at bounding box center [647, 384] width 105 height 34
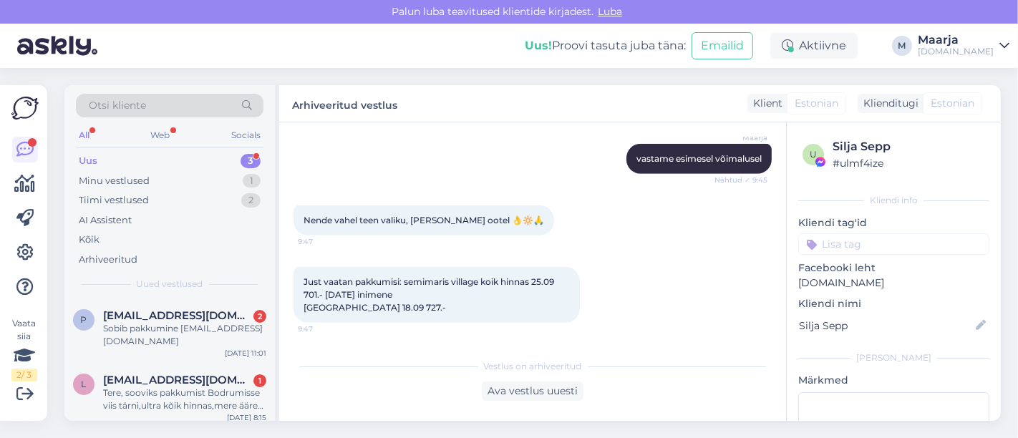
scroll to position [9904, 0]
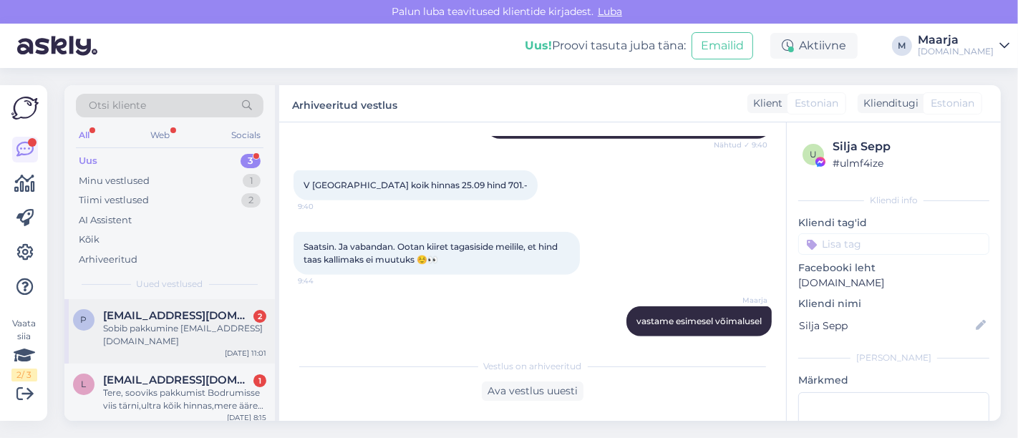
click at [205, 314] on span "pille.aasav@gmail.com" at bounding box center [177, 315] width 149 height 13
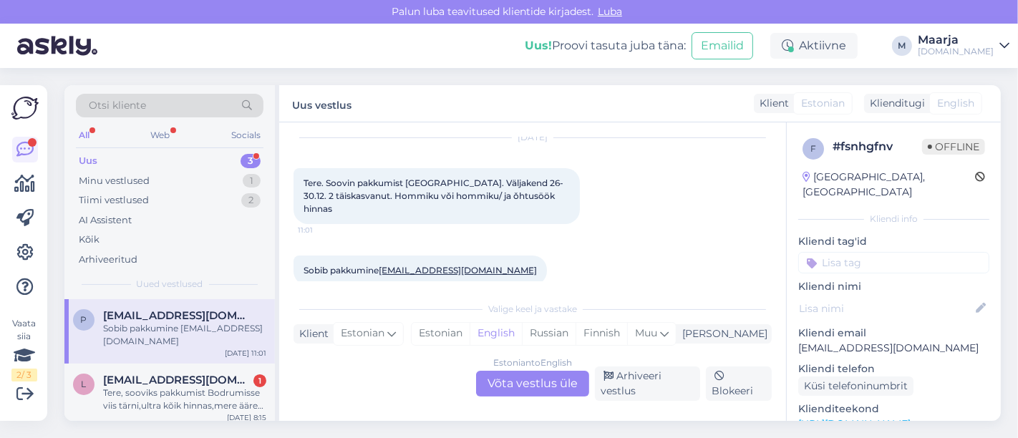
scroll to position [51, 0]
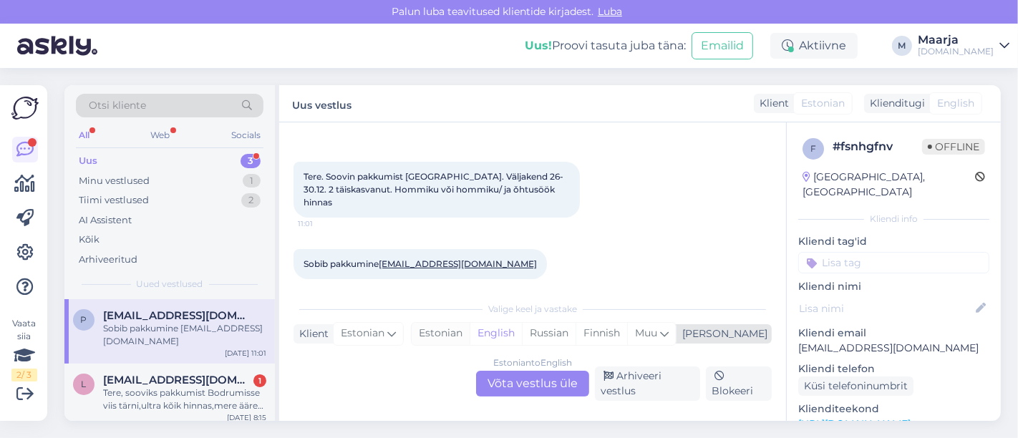
click at [470, 332] on div "Estonian" at bounding box center [441, 333] width 58 height 21
click at [517, 389] on div "Estonian to Estonian Võta vestlus üle" at bounding box center [532, 384] width 113 height 26
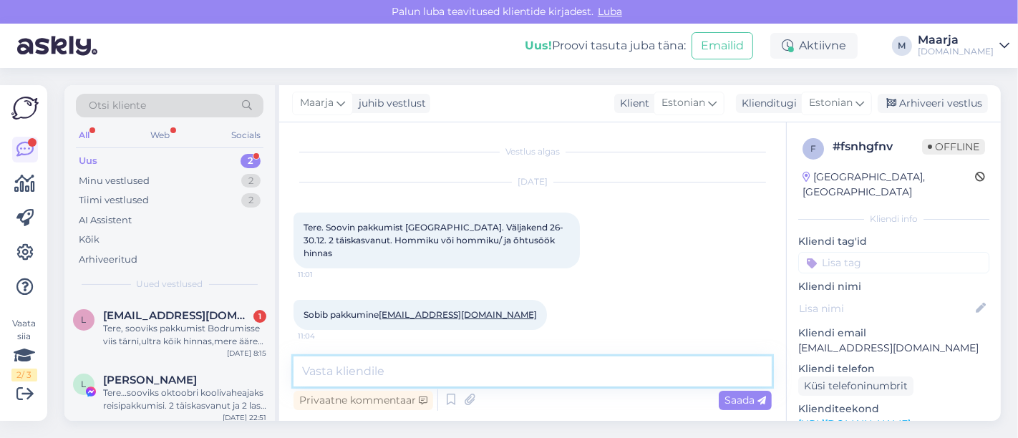
click at [449, 374] on textarea at bounding box center [533, 372] width 478 height 30
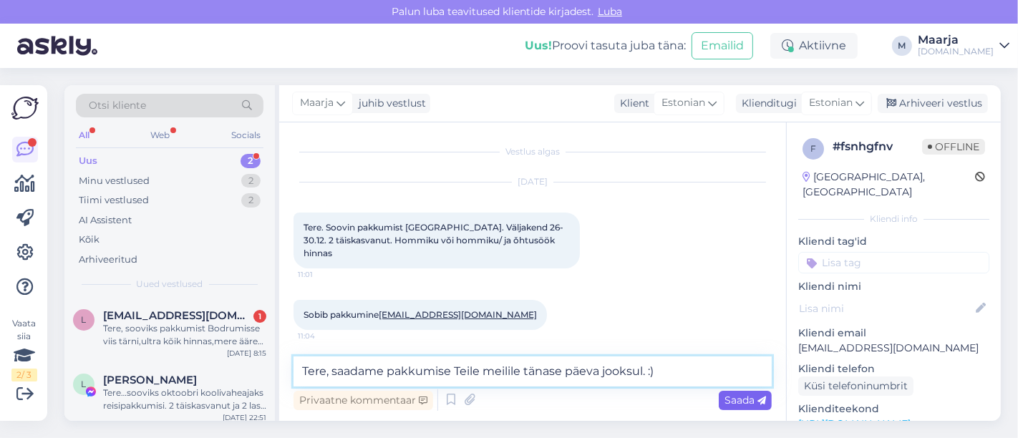
type textarea "Tere, saadame pakkumise Teile meilile tänase päeva jooksul. :)"
click at [719, 397] on div "Saada" at bounding box center [745, 400] width 53 height 19
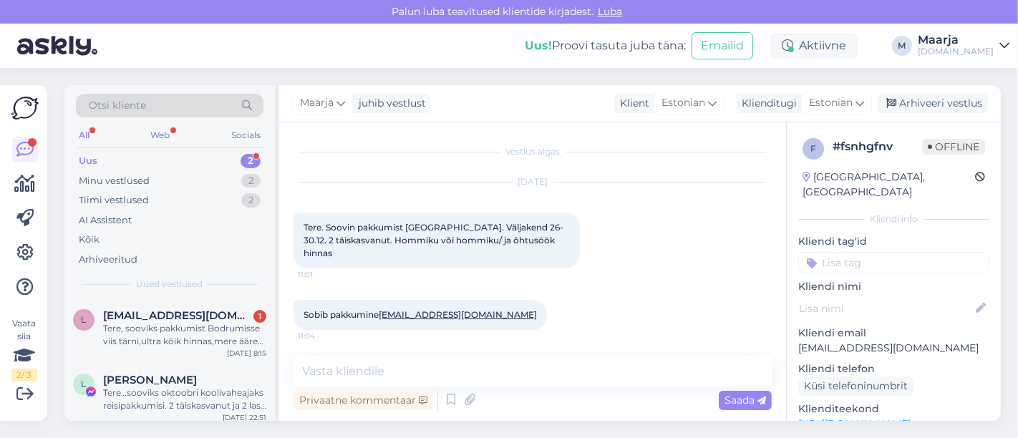
scroll to position [63, 0]
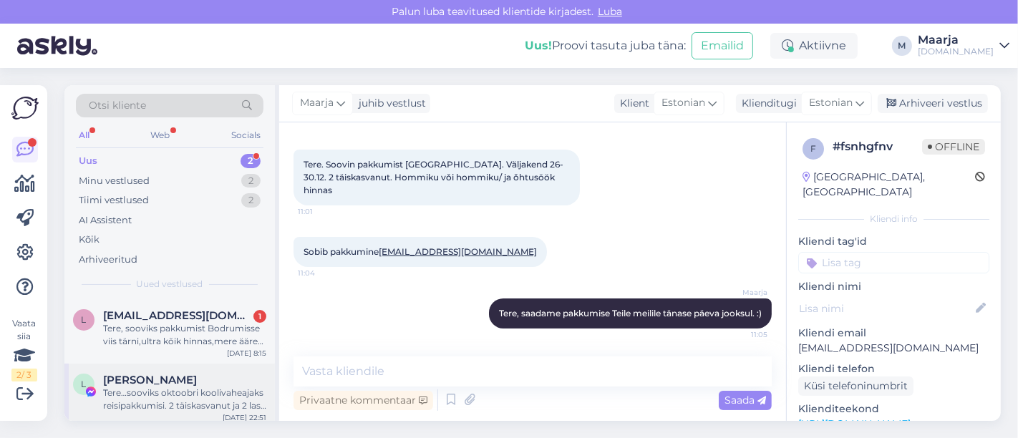
click at [153, 400] on div "Tere…sooviks oktoobri koolivaheajaks reisipakkumisi. 2 täiskasvanut ja 2 last (…" at bounding box center [184, 400] width 163 height 26
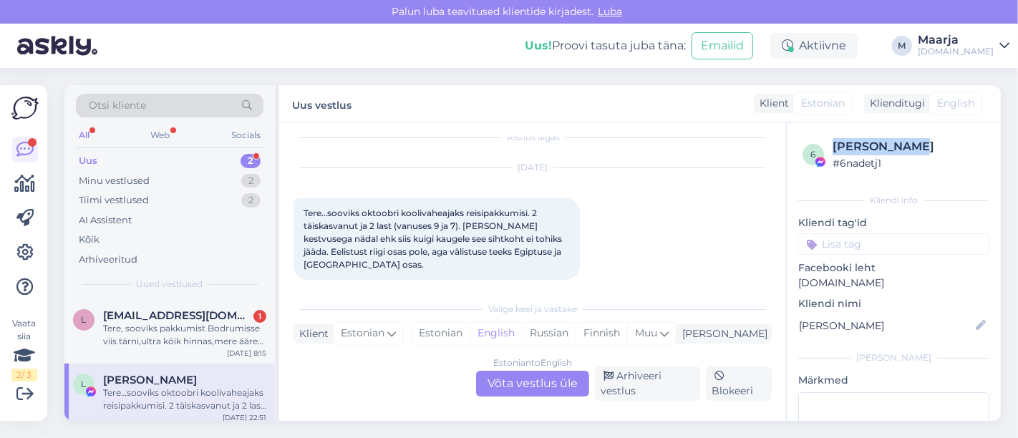
drag, startPoint x: 908, startPoint y: 146, endPoint x: 833, endPoint y: 147, distance: 75.2
click at [833, 147] on div "Liina Lihtsa" at bounding box center [909, 146] width 153 height 17
copy div "Liina Lihtsa"
click at [470, 336] on div "Estonian" at bounding box center [441, 333] width 58 height 21
click at [516, 374] on div "Estonian to Estonian Võta vestlus üle" at bounding box center [532, 384] width 113 height 26
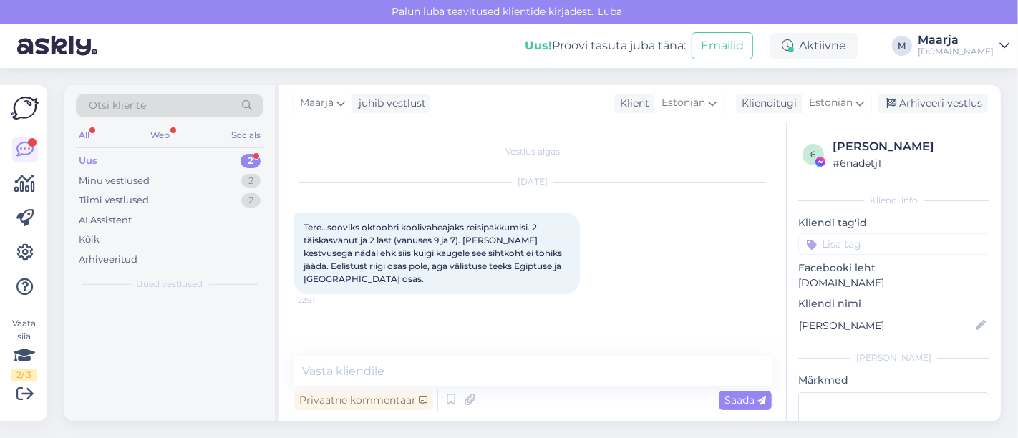
scroll to position [0, 0]
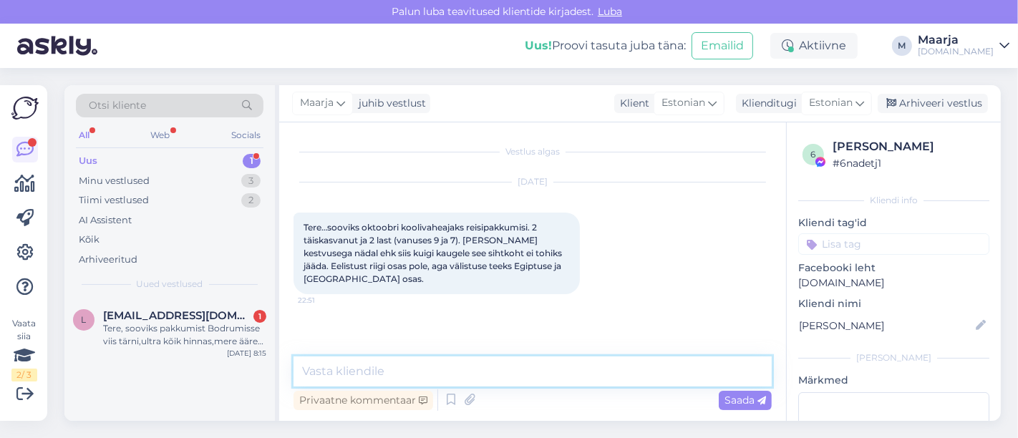
click at [488, 377] on textarea at bounding box center [533, 372] width 478 height 30
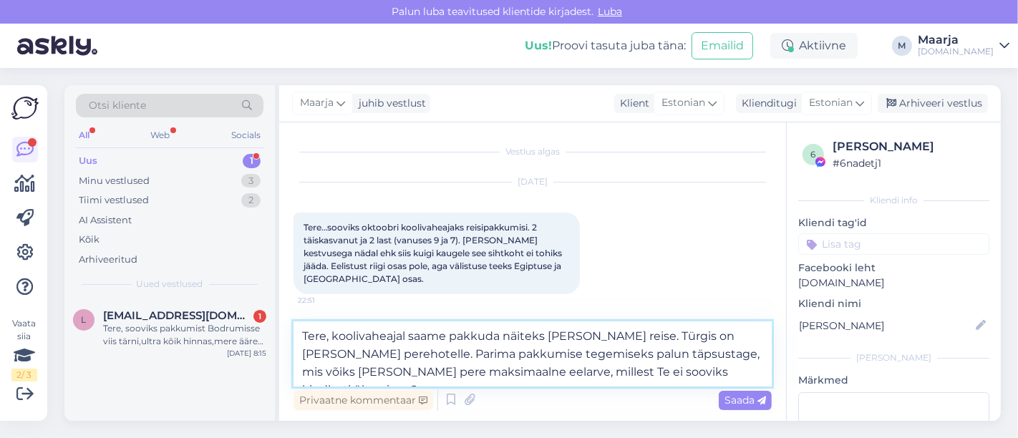
click at [372, 352] on textarea "Tere, koolivaheajal saame pakkuda näiteks Türgi reise. Türgis on hea valik pere…" at bounding box center [533, 353] width 478 height 65
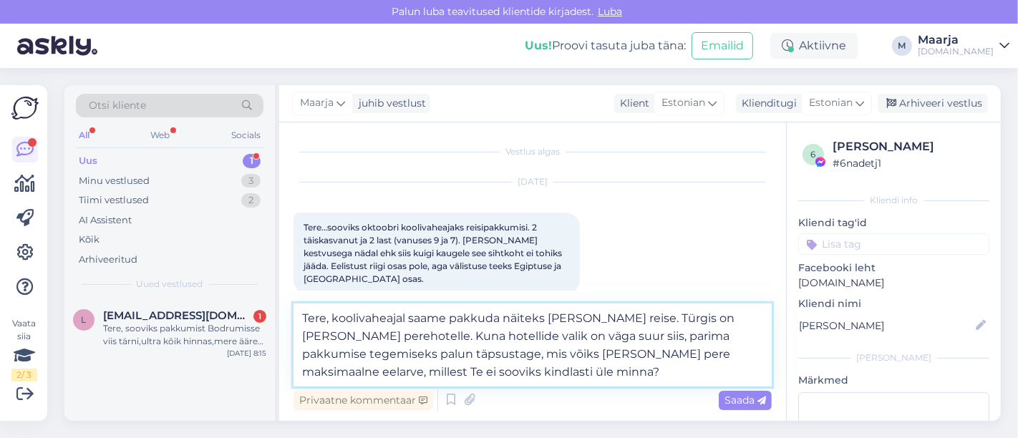
click at [601, 365] on textarea "Tere, koolivaheajal saame pakkuda näiteks Türgi reise. Türgis on hea valik pere…" at bounding box center [533, 345] width 478 height 83
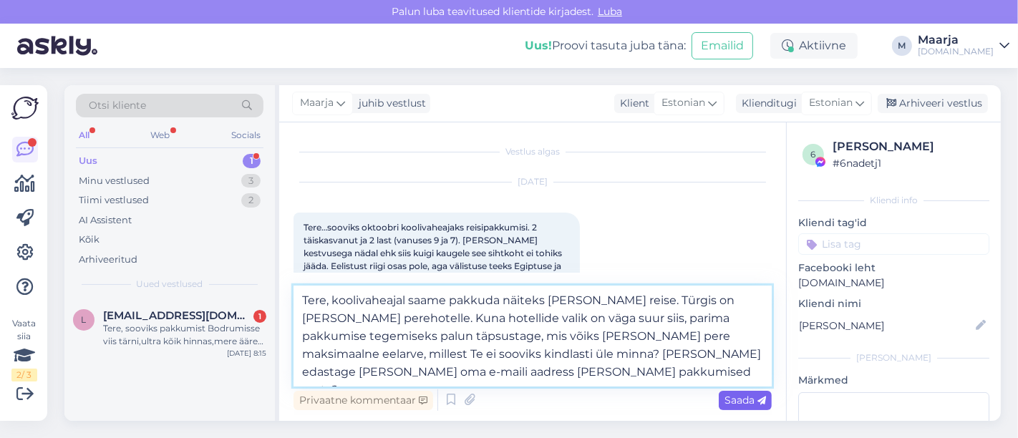
type textarea "Tere, koolivaheajal saame pakkuda näiteks Türgi reise. Türgis on hea valik pere…"
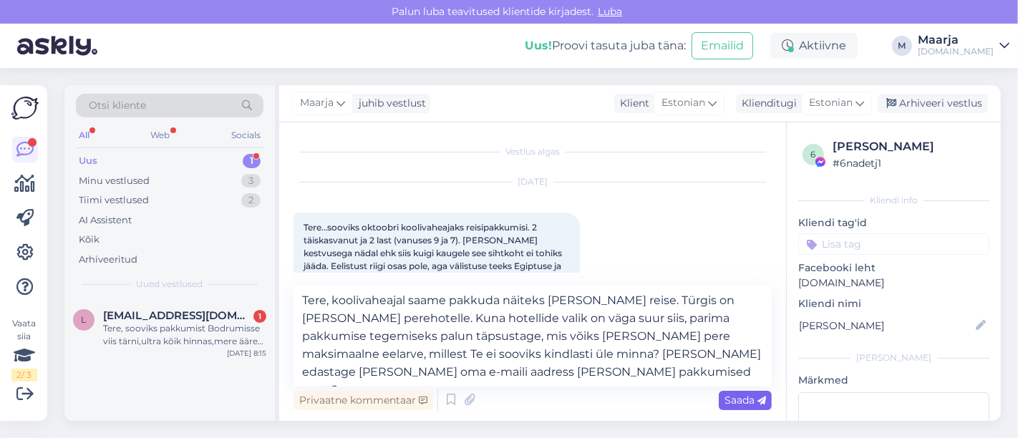
click at [750, 401] on span "Saada" at bounding box center [746, 400] width 42 height 13
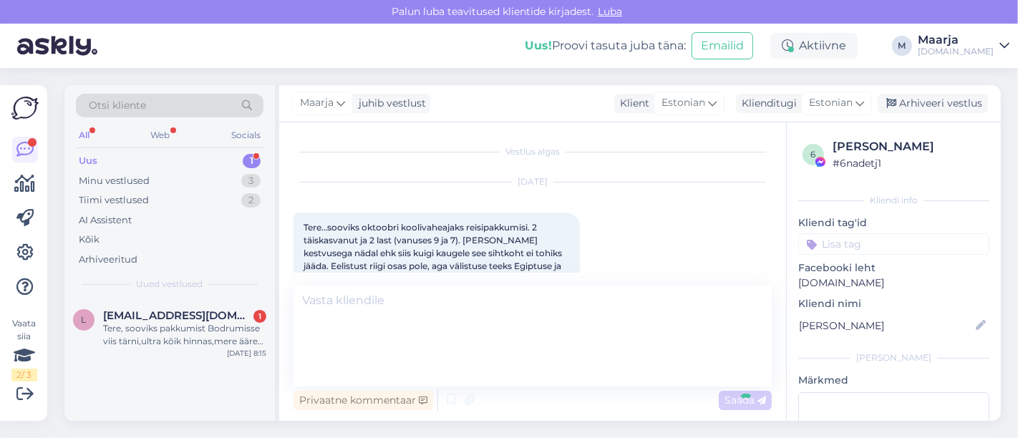
scroll to position [108, 0]
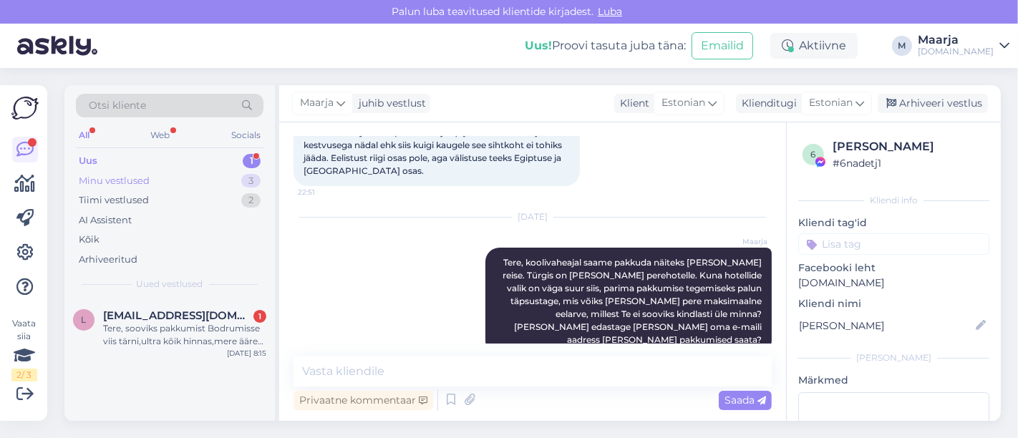
click at [159, 176] on div "Minu vestlused 3" at bounding box center [170, 181] width 188 height 20
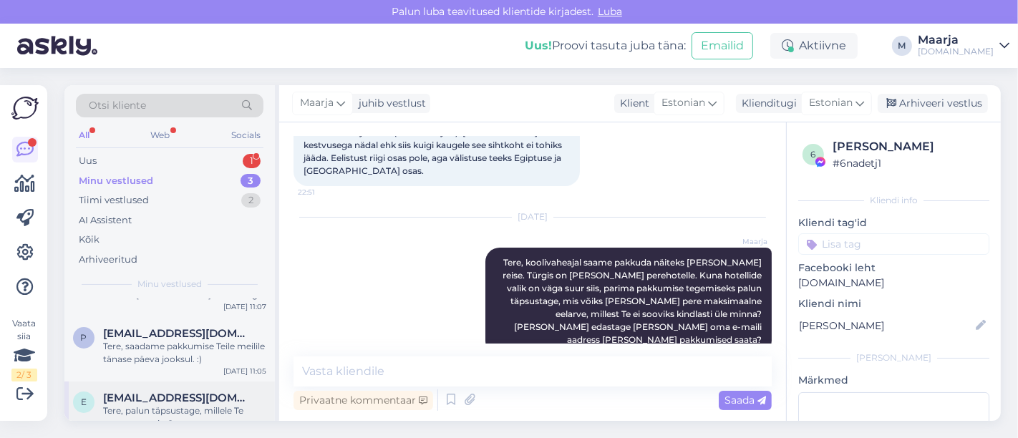
scroll to position [69, 0]
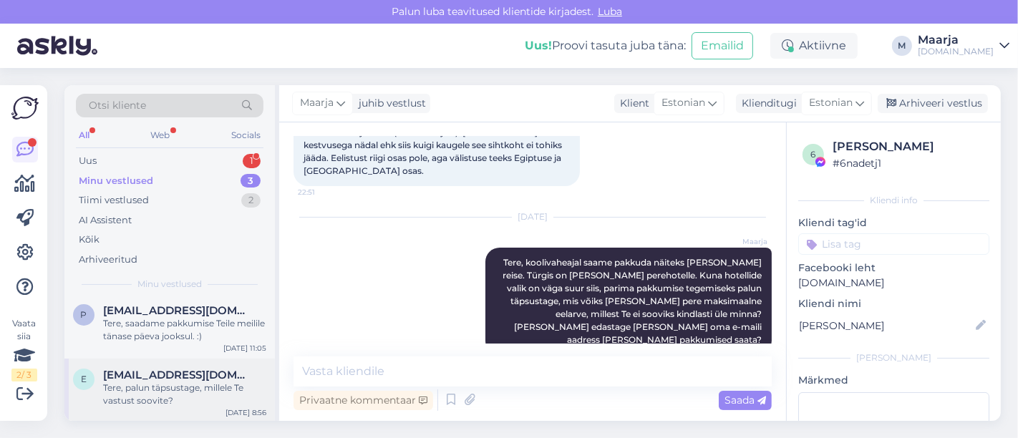
click at [171, 392] on div "Tere, palun täpsustage, millele Te vastust soovite?" at bounding box center [184, 395] width 163 height 26
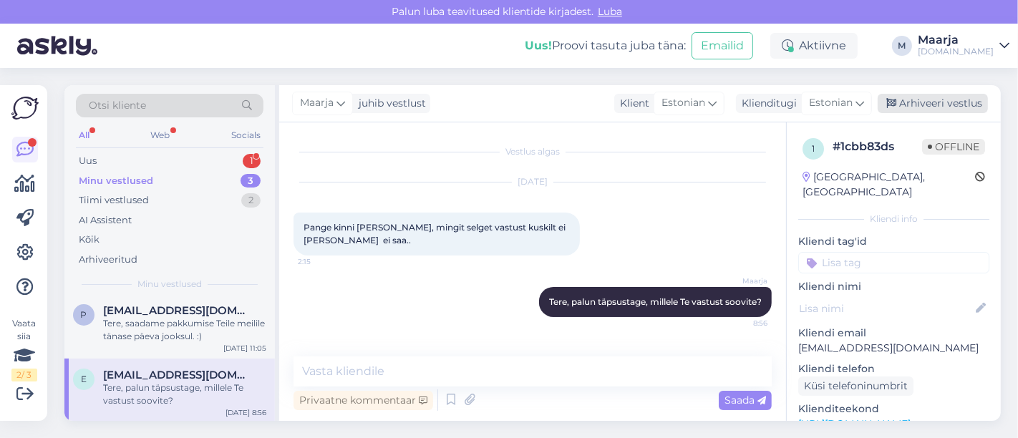
click at [933, 108] on div "Arhiveeri vestlus" at bounding box center [933, 103] width 110 height 19
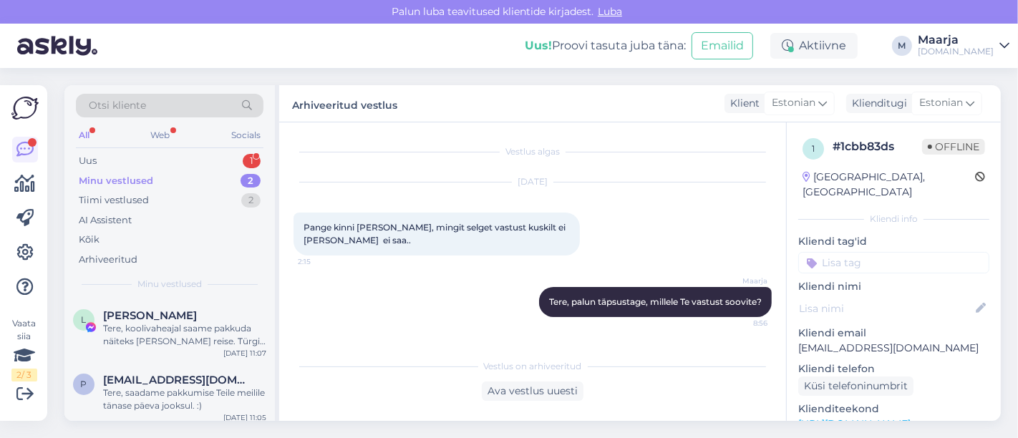
click at [869, 417] on link "https://tuusik.ee/et" at bounding box center [854, 423] width 112 height 13
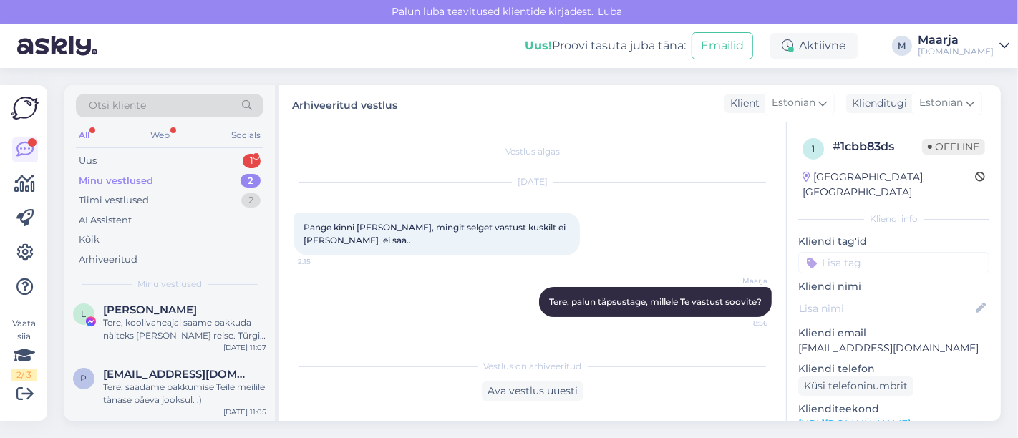
click at [113, 149] on div "Otsi kliente All Web Socials Uus 1 Minu vestlused 2 Tiimi vestlused 2 AI Assist…" at bounding box center [169, 192] width 211 height 214
click at [105, 158] on div "Uus 1" at bounding box center [170, 161] width 188 height 20
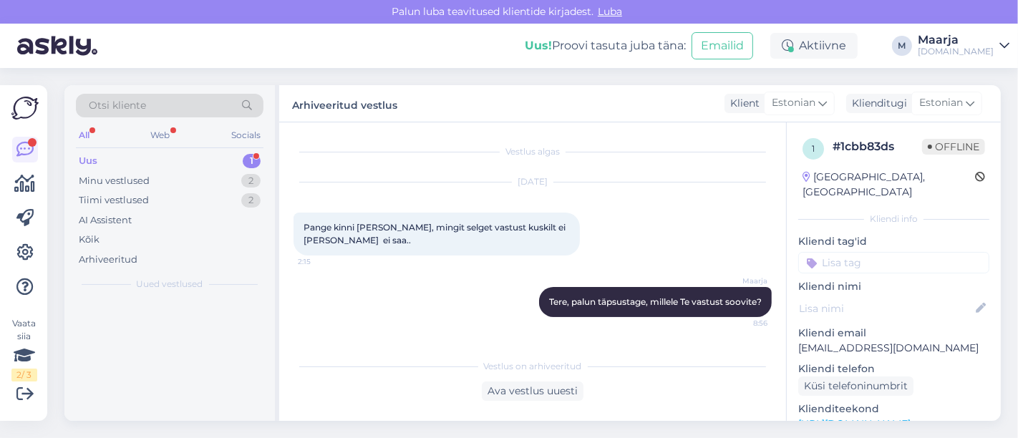
scroll to position [0, 0]
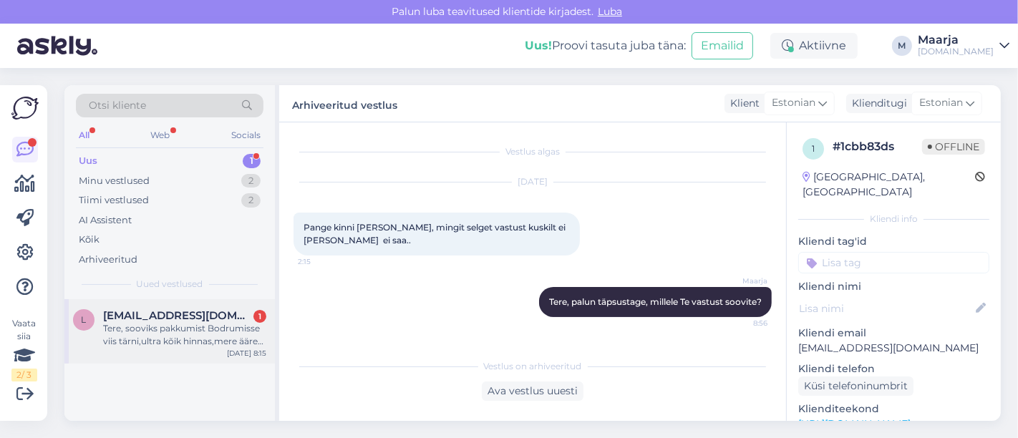
click at [195, 337] on div "Tere, sooviks pakkumist Bodrumisse viis tärni,ultra kõik hinnas,mere ääres. Nel…" at bounding box center [184, 335] width 163 height 26
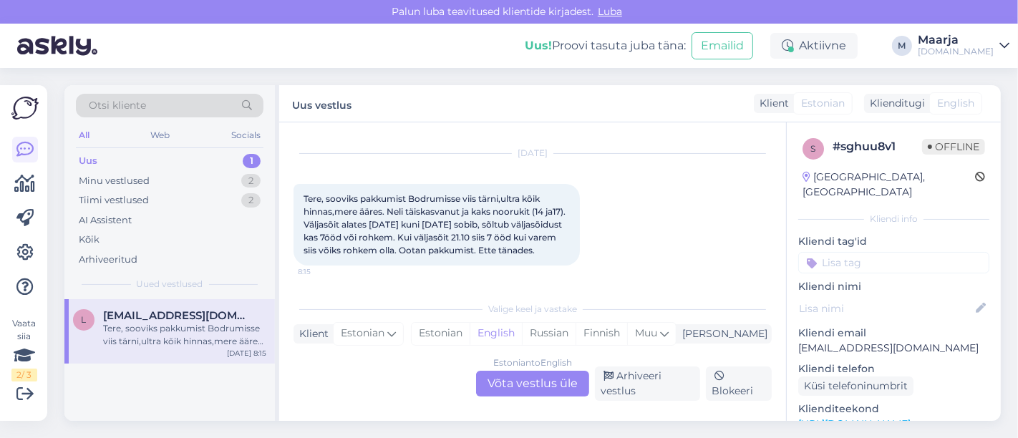
scroll to position [41, 0]
click at [470, 340] on div "Estonian" at bounding box center [441, 333] width 58 height 21
click at [497, 390] on div "Estonian to Estonian Võta vestlus üle" at bounding box center [532, 384] width 113 height 26
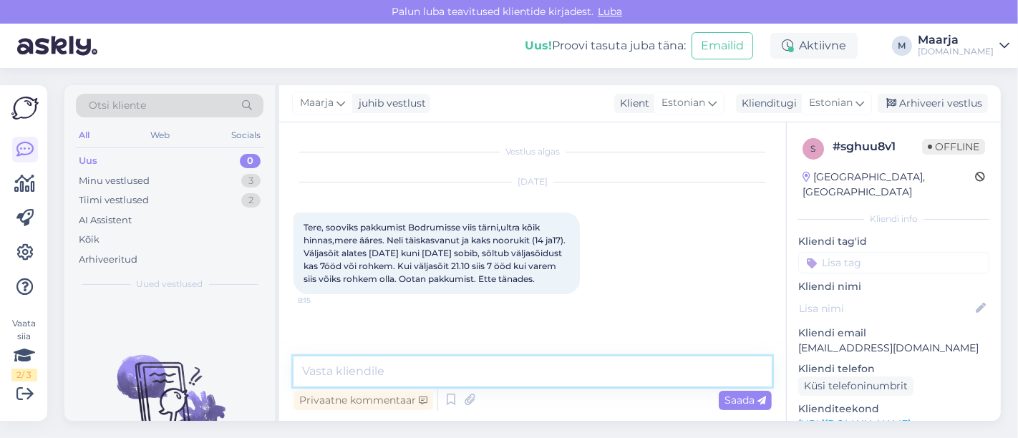
click at [402, 374] on textarea at bounding box center [533, 372] width 478 height 30
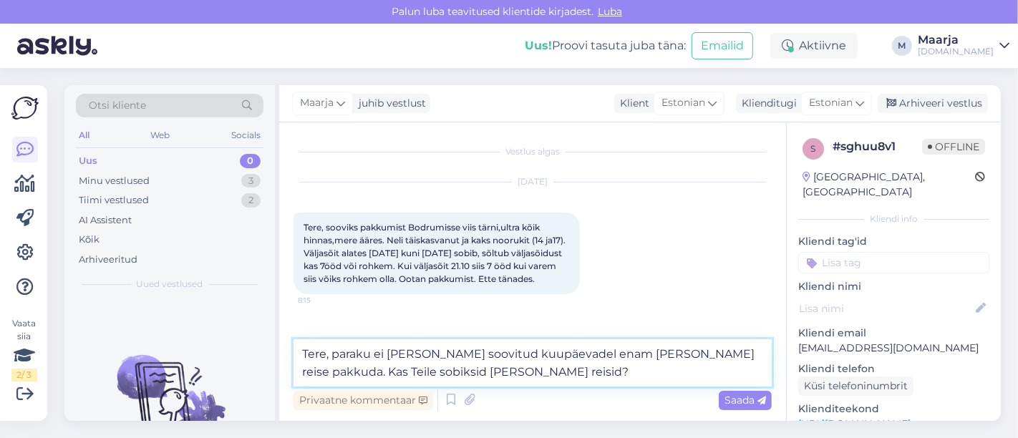
type textarea "Tere, paraku ei ole meil soovitud kuupäevadel enam Bodrumi reise pakkuda. Kas T…"
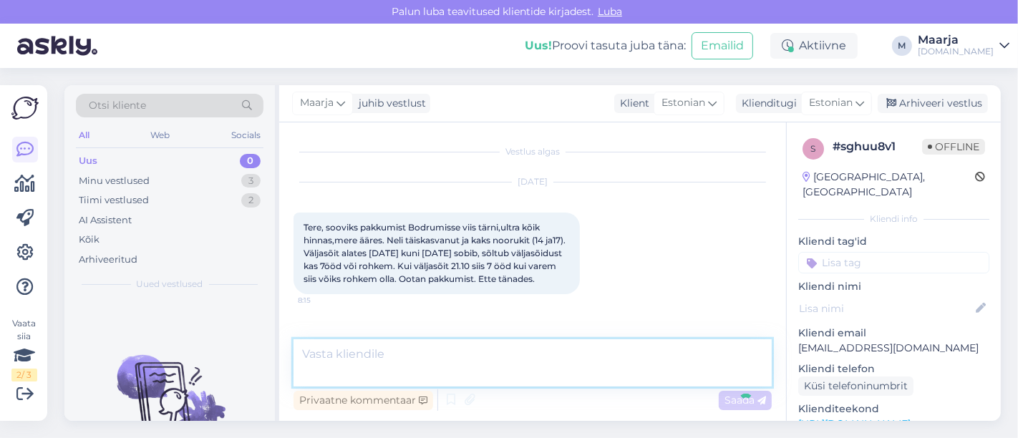
scroll to position [53, 0]
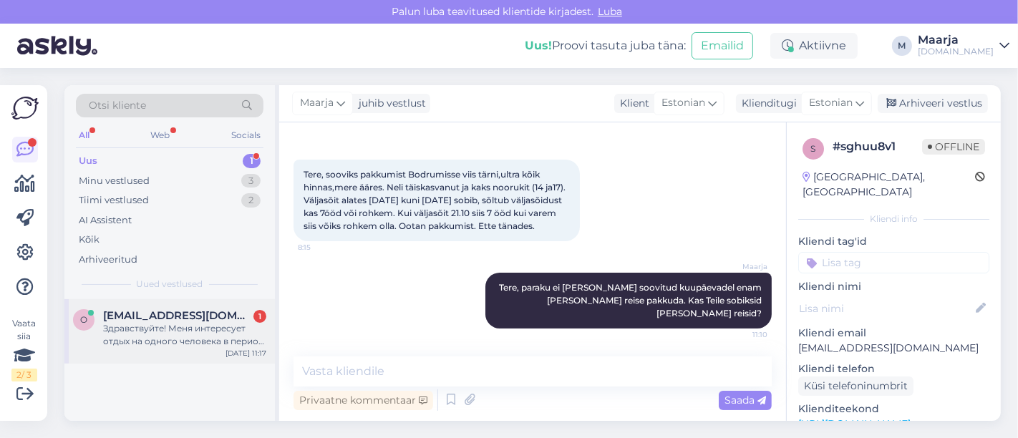
click at [160, 332] on div "Здравствуйте! Меня интересует отдых на одного человека в период с 17 до 24 сент…" at bounding box center [184, 335] width 163 height 26
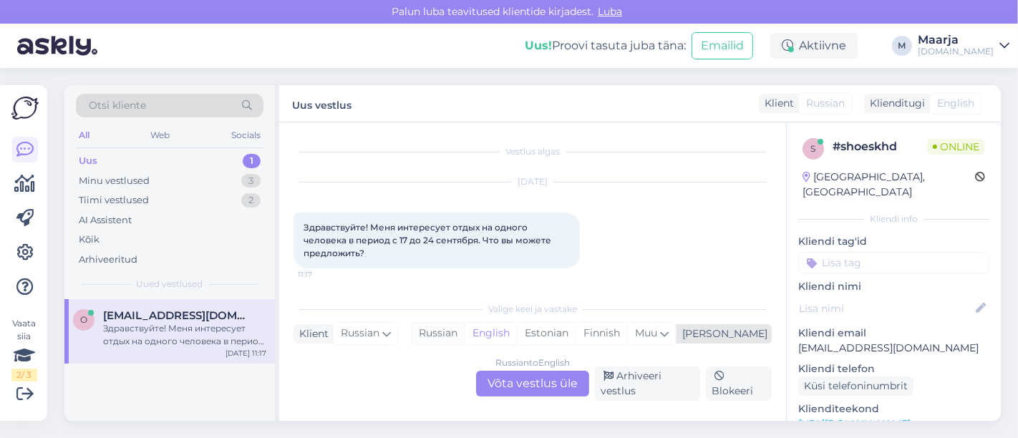
click at [465, 340] on div "Russian" at bounding box center [438, 333] width 53 height 21
click at [503, 377] on div "Russian to Russian Võta vestlus üle" at bounding box center [532, 384] width 113 height 26
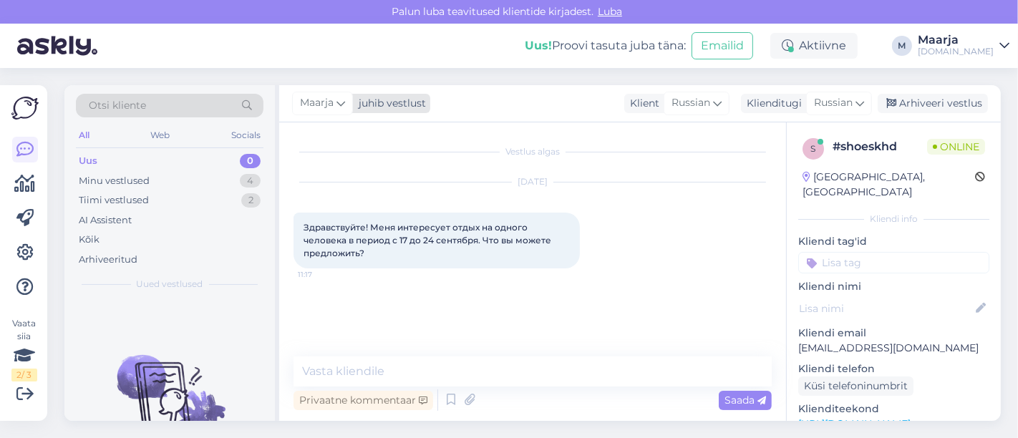
click at [347, 100] on div "Maarja" at bounding box center [322, 103] width 61 height 23
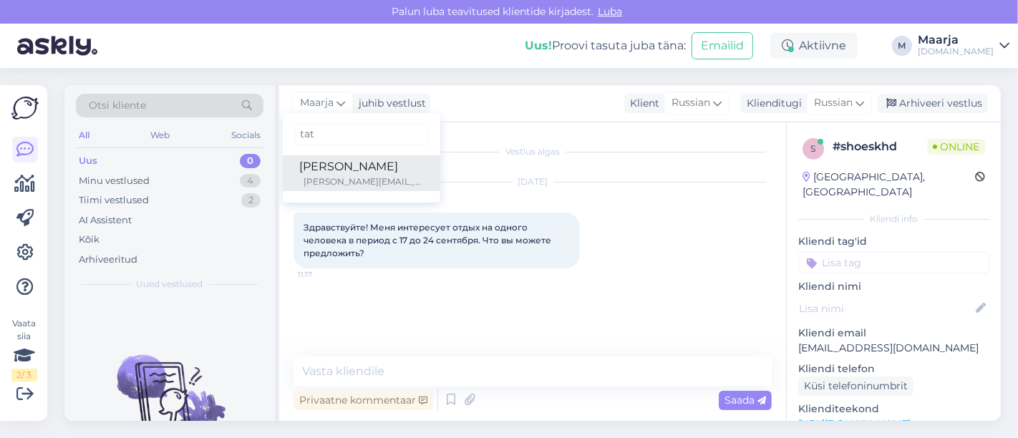
type input "tat"
click at [359, 168] on div "Tatjana" at bounding box center [361, 166] width 123 height 17
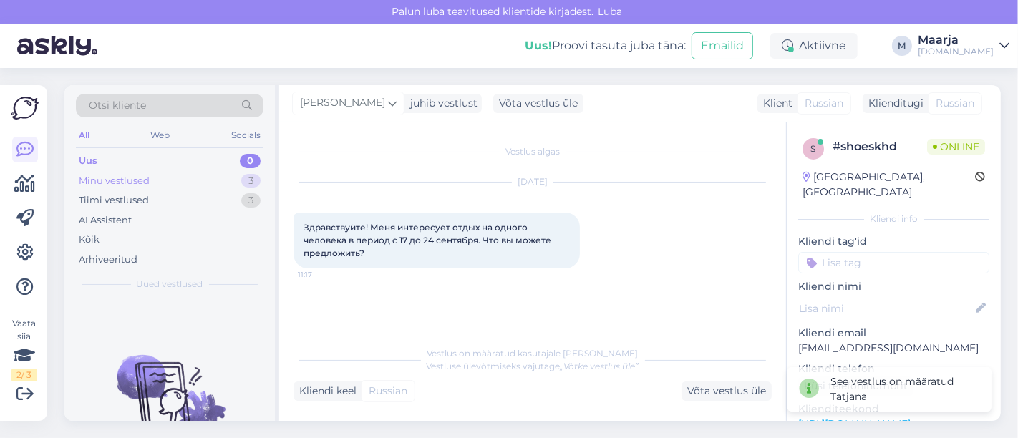
click at [125, 186] on div "Minu vestlused" at bounding box center [114, 181] width 71 height 14
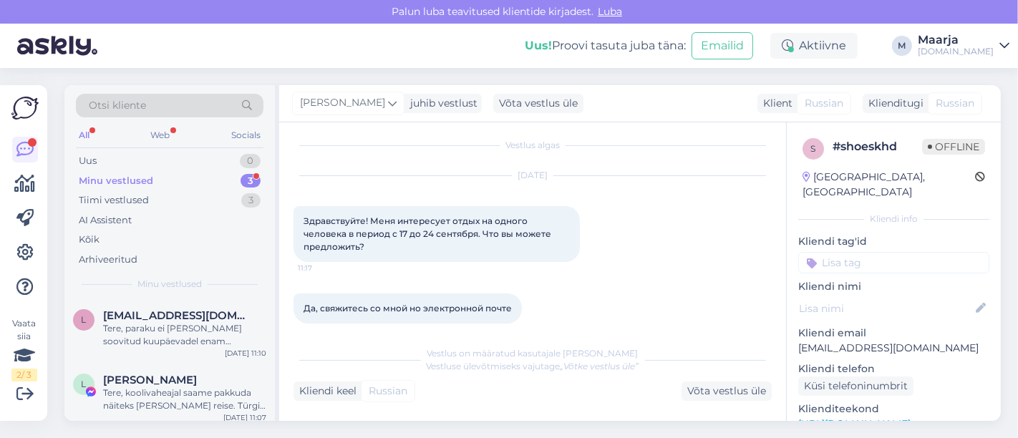
click at [132, 178] on div "Minu vestlused" at bounding box center [116, 181] width 74 height 14
